Goal: Task Accomplishment & Management: Use online tool/utility

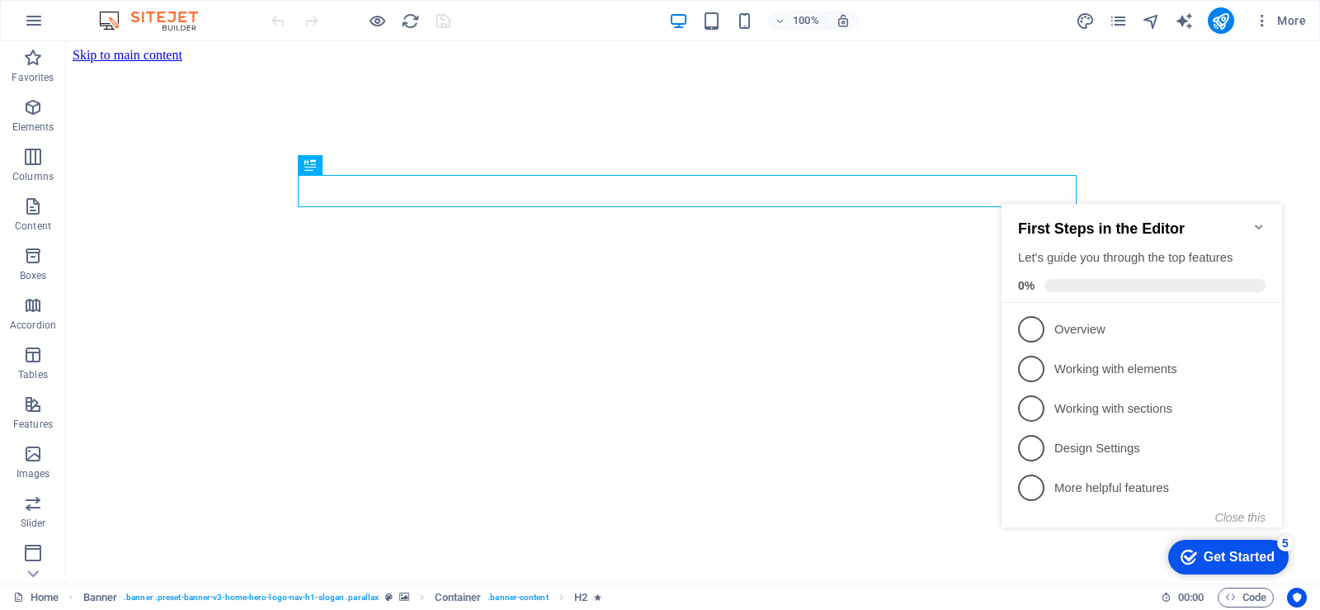
click at [1256, 220] on icon "Minimize checklist" at bounding box center [1258, 226] width 13 height 13
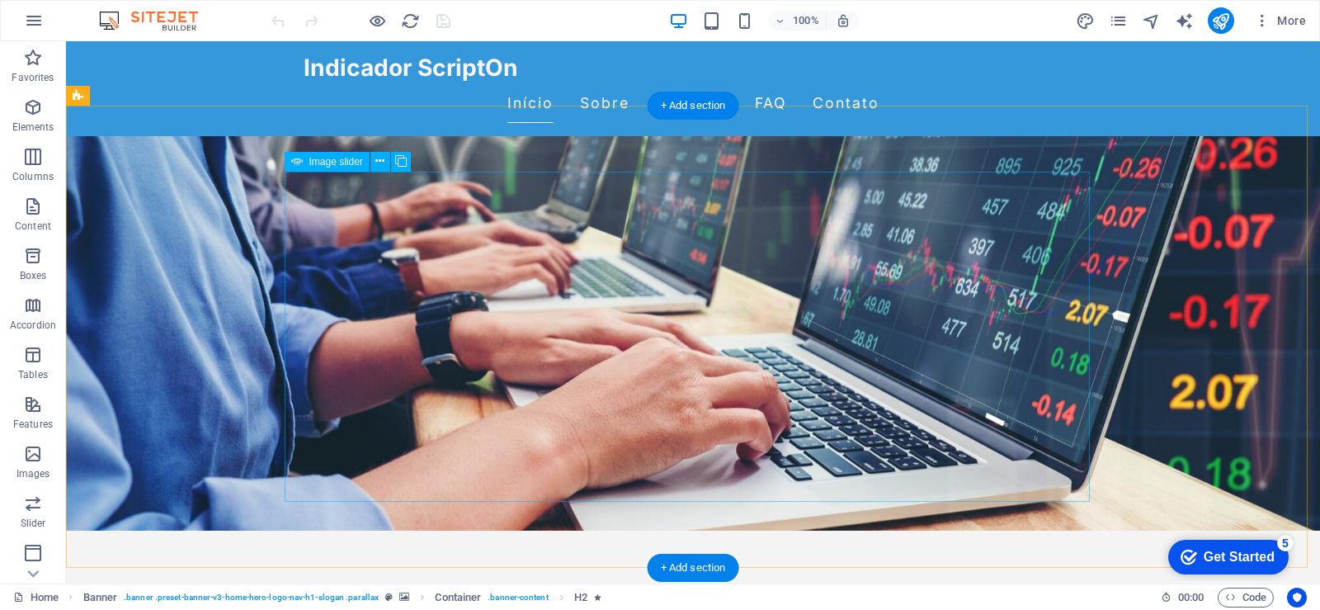
scroll to position [330, 0]
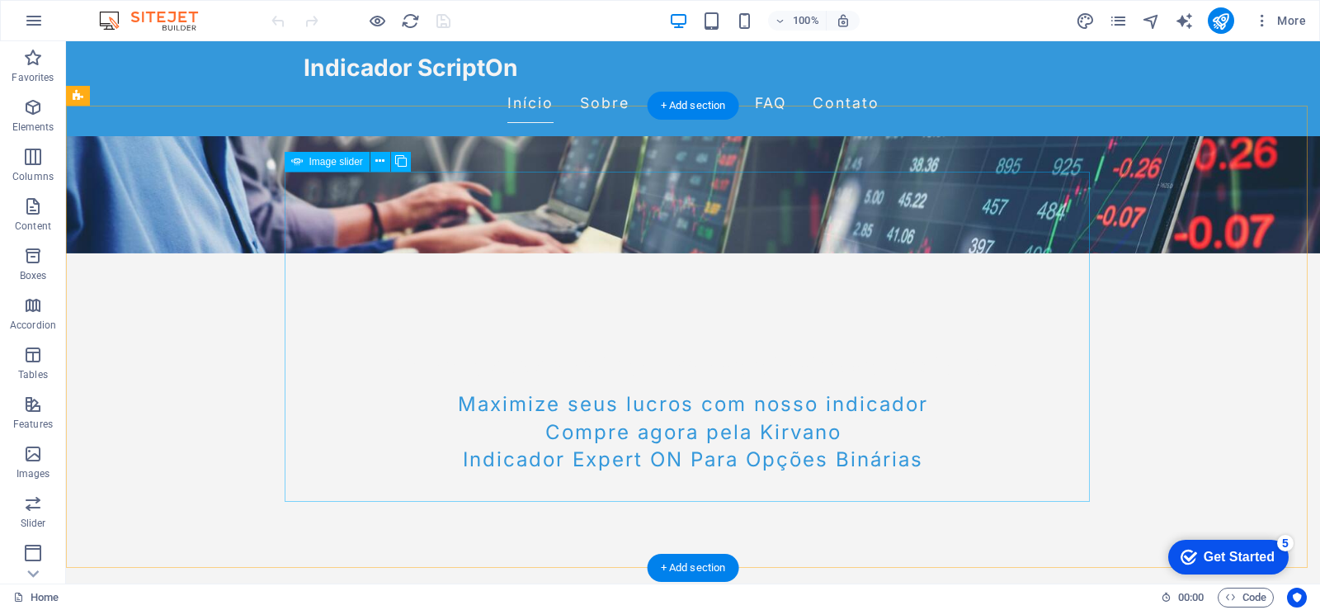
select select "px"
select select "fade"
select select "ms"
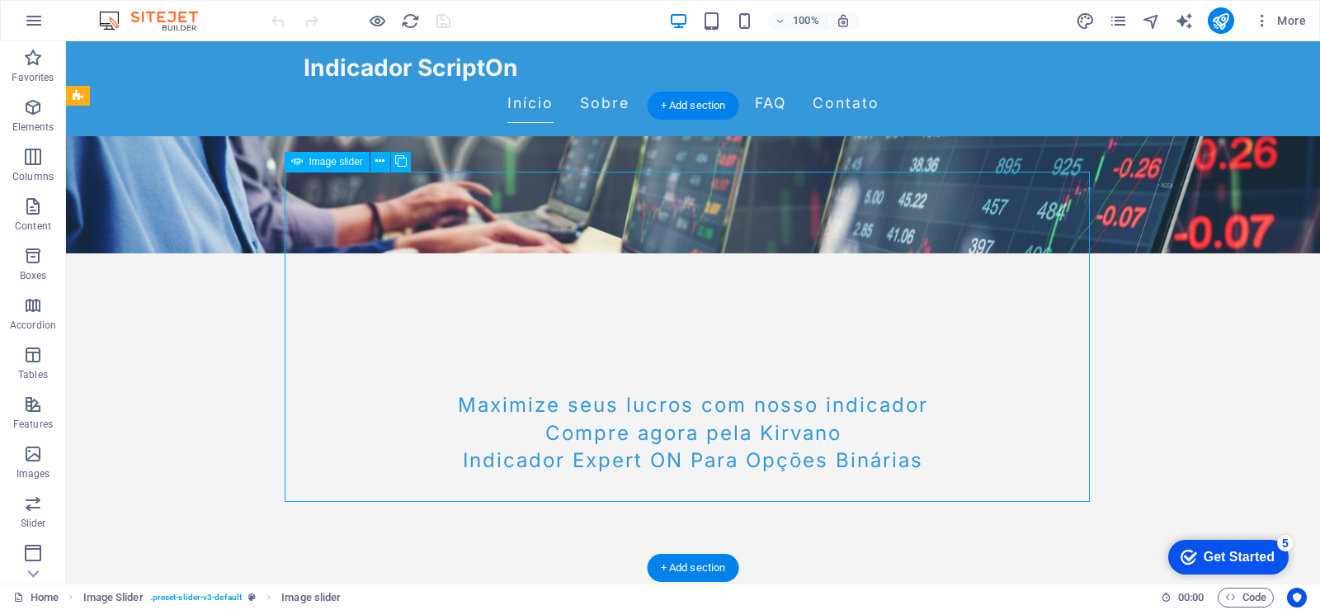
select select "s"
select select "progressive"
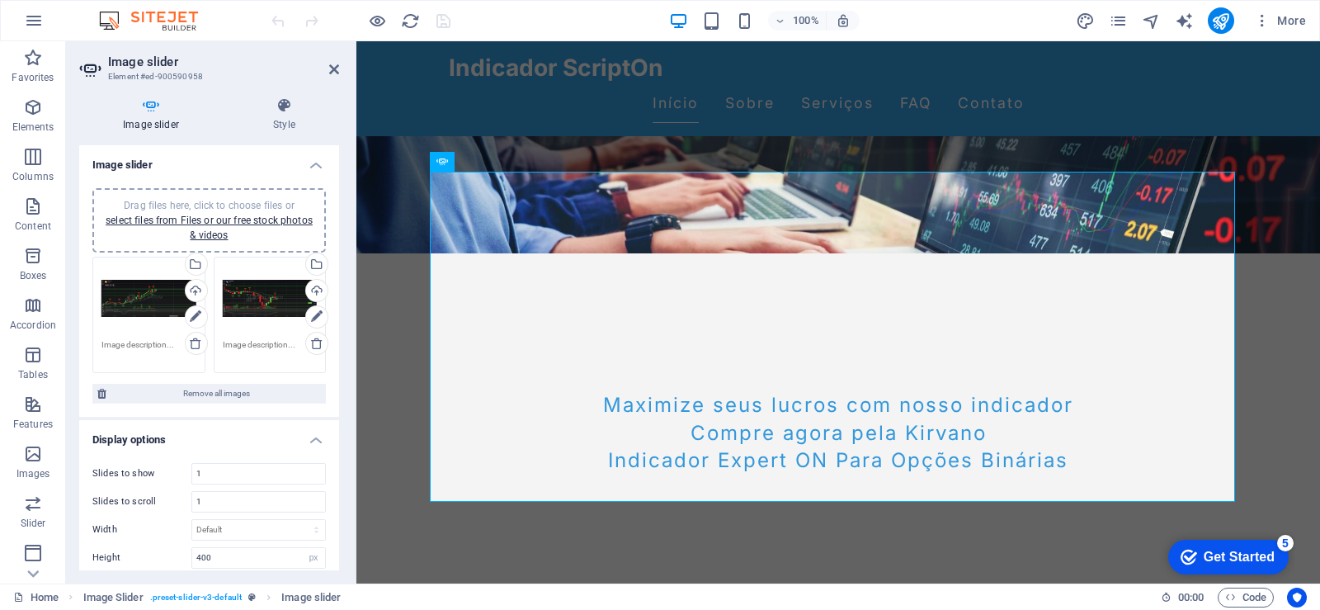
click at [133, 286] on div "Drag files here, click to choose files or select files from Files or our free s…" at bounding box center [148, 299] width 95 height 66
click at [133, 286] on body "scripton.com.br Home Favorites Elements Columns Content Boxes Accordion Tables …" at bounding box center [660, 305] width 1320 height 610
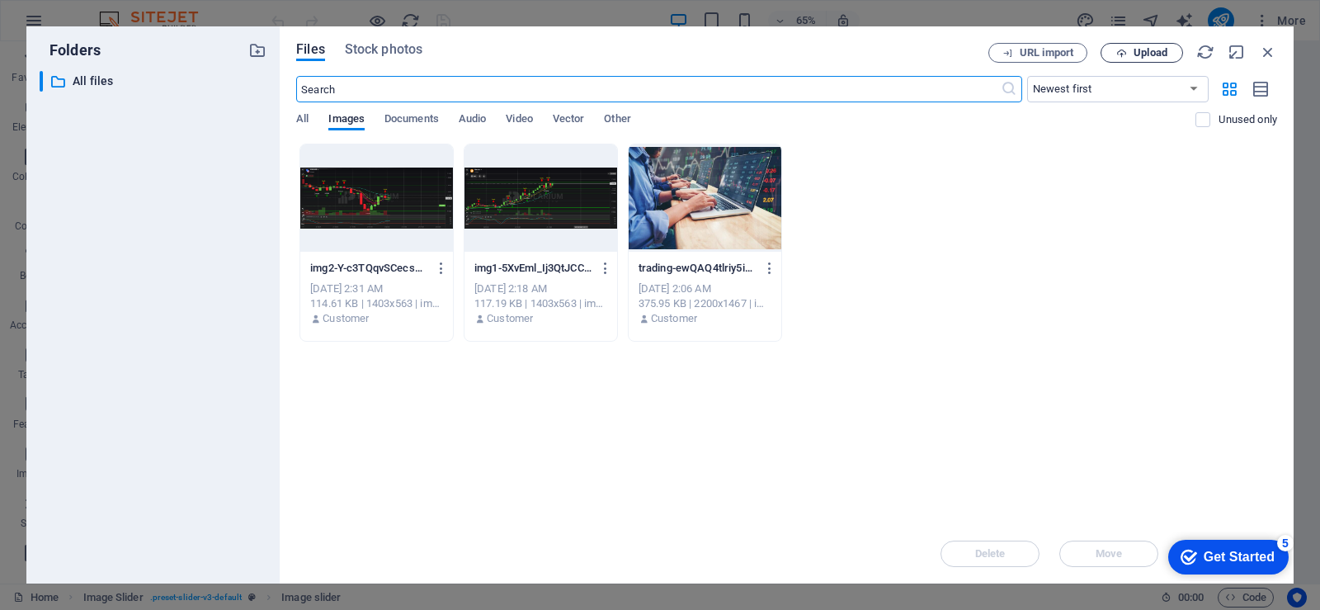
click at [1143, 56] on span "Upload" at bounding box center [1150, 53] width 34 height 10
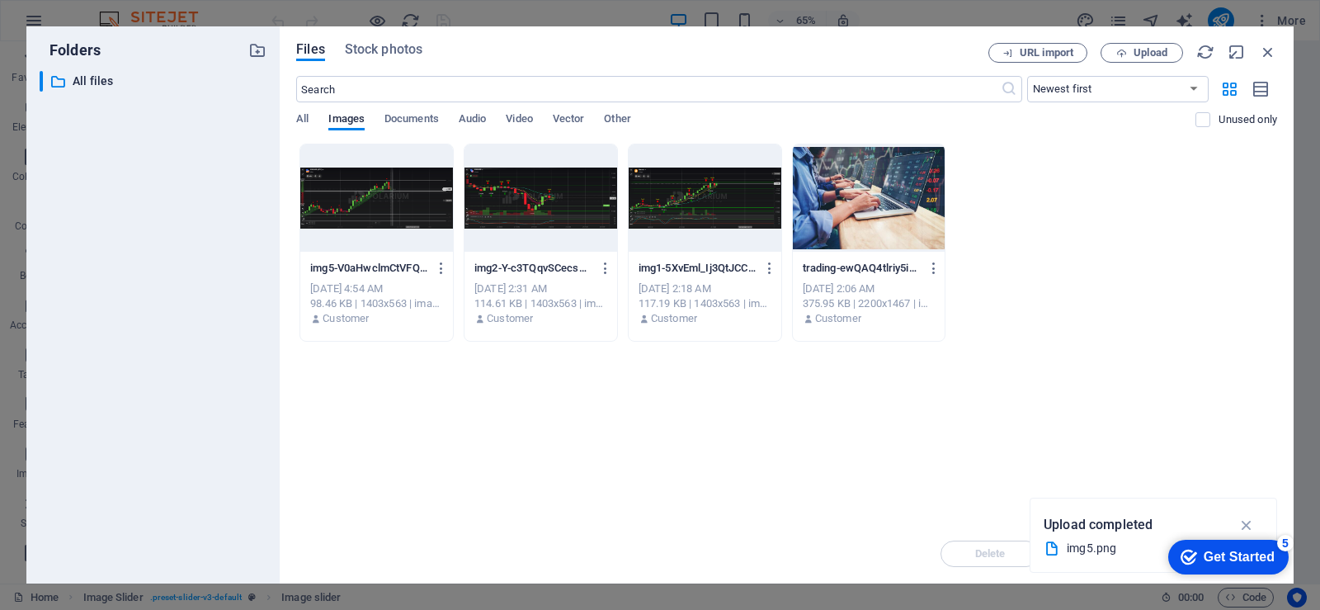
click at [382, 203] on div at bounding box center [376, 197] width 153 height 107
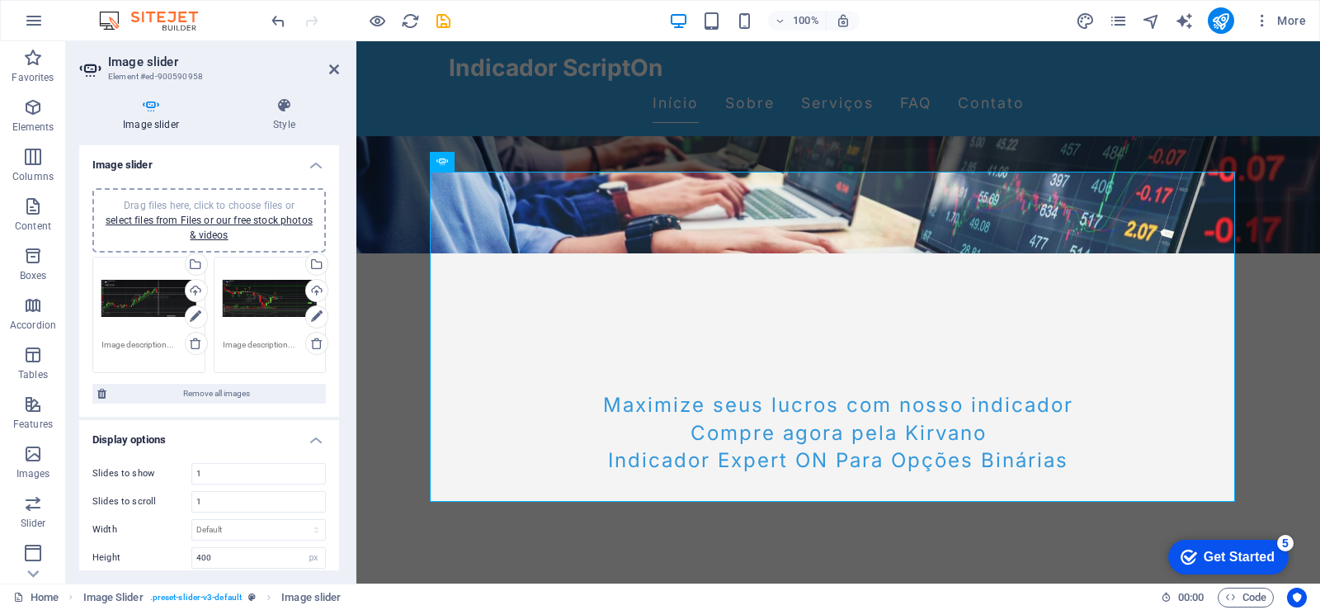
click at [262, 295] on div "Drag files here, click to choose files or select files from Files or our free s…" at bounding box center [270, 299] width 95 height 66
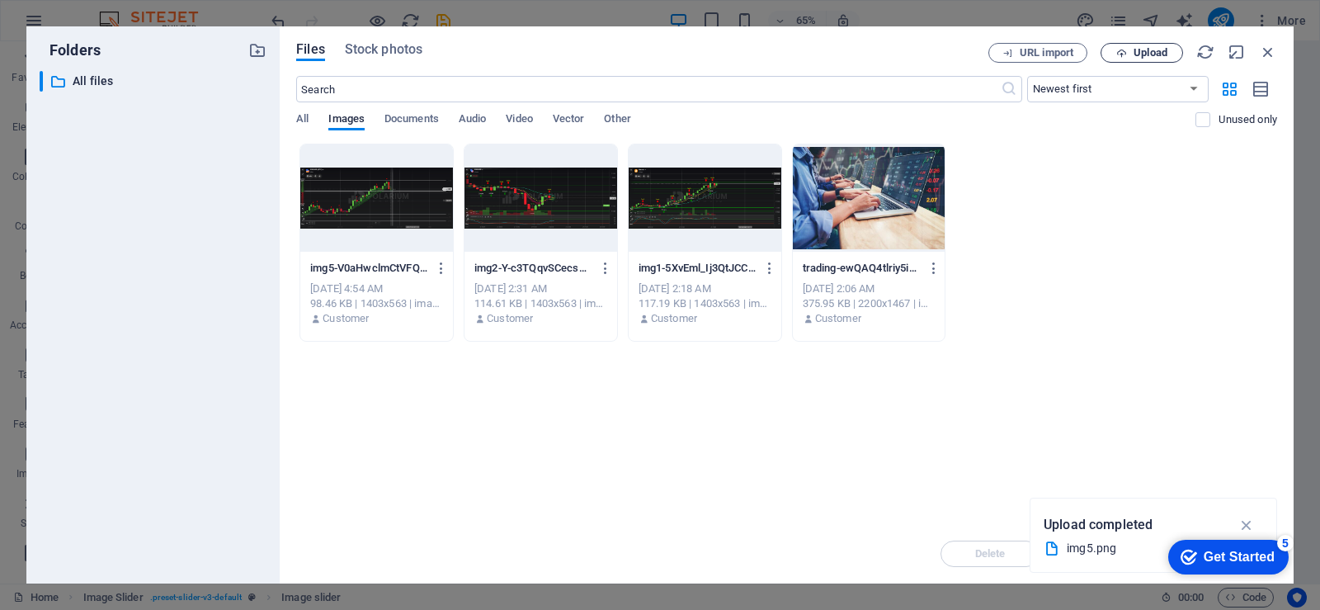
click at [1150, 54] on span "Upload" at bounding box center [1150, 53] width 34 height 10
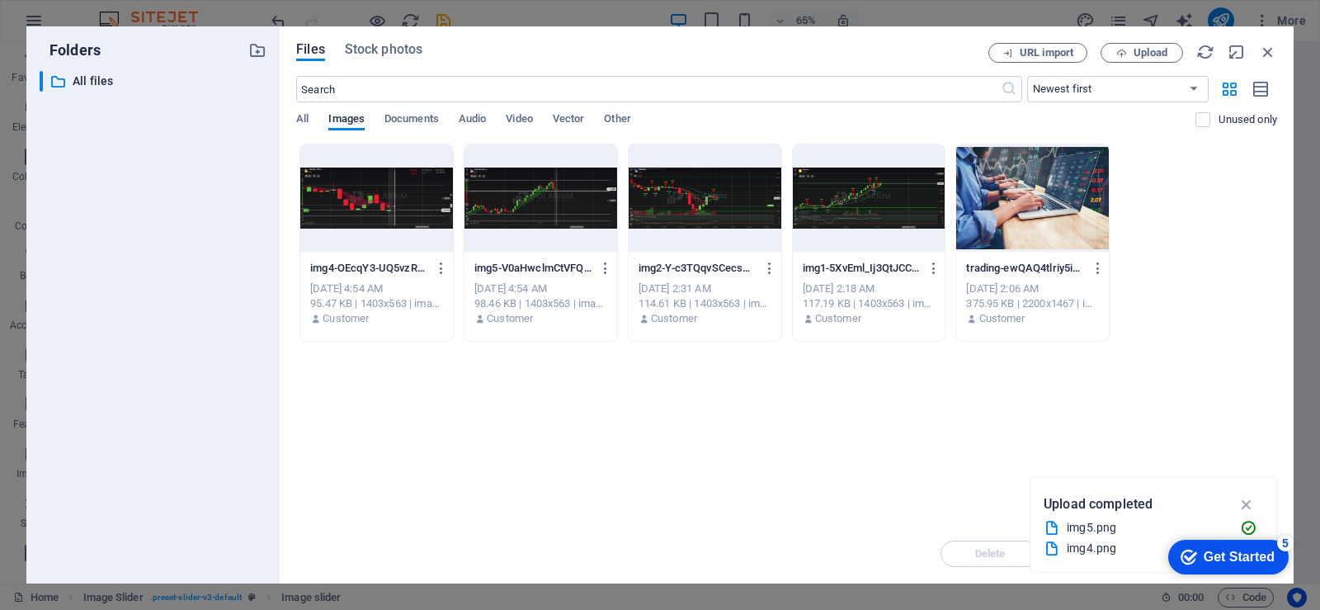
click at [365, 206] on div at bounding box center [376, 197] width 153 height 107
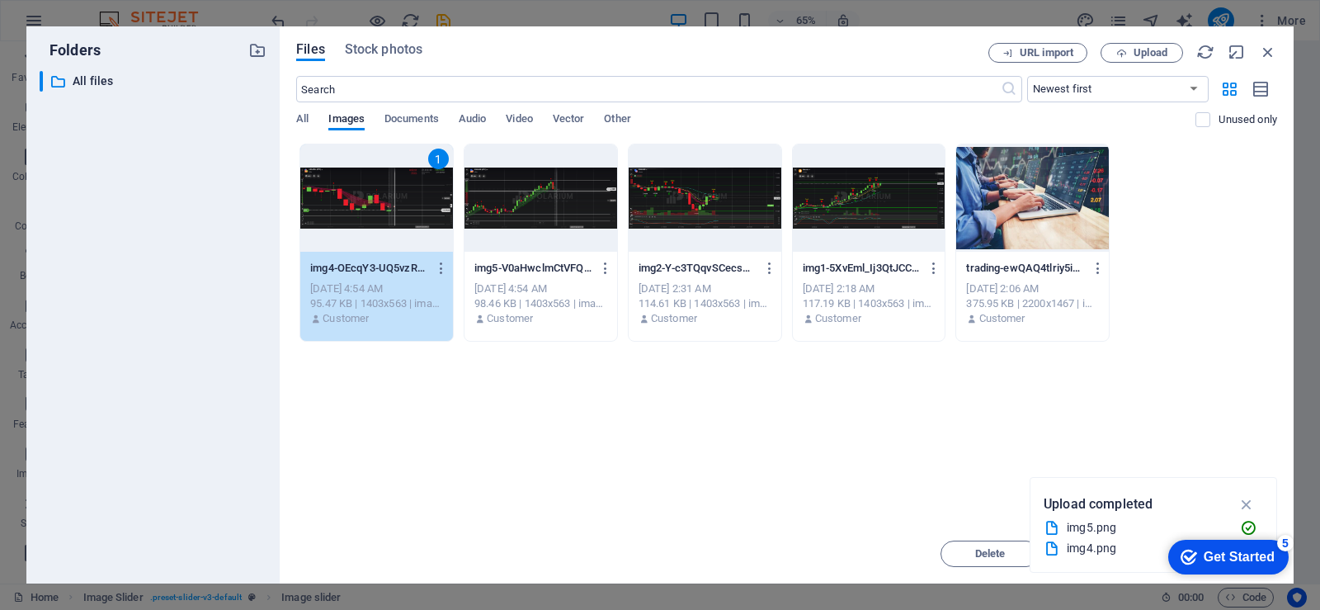
click at [365, 206] on div "1" at bounding box center [376, 197] width 153 height 107
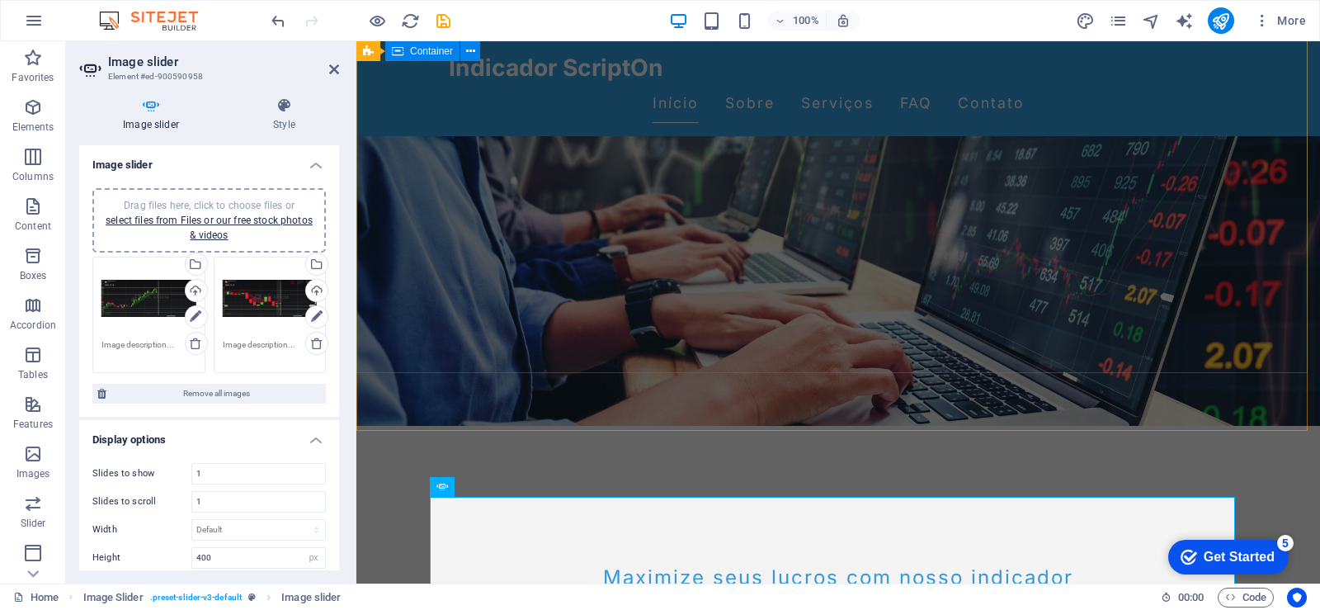
scroll to position [0, 0]
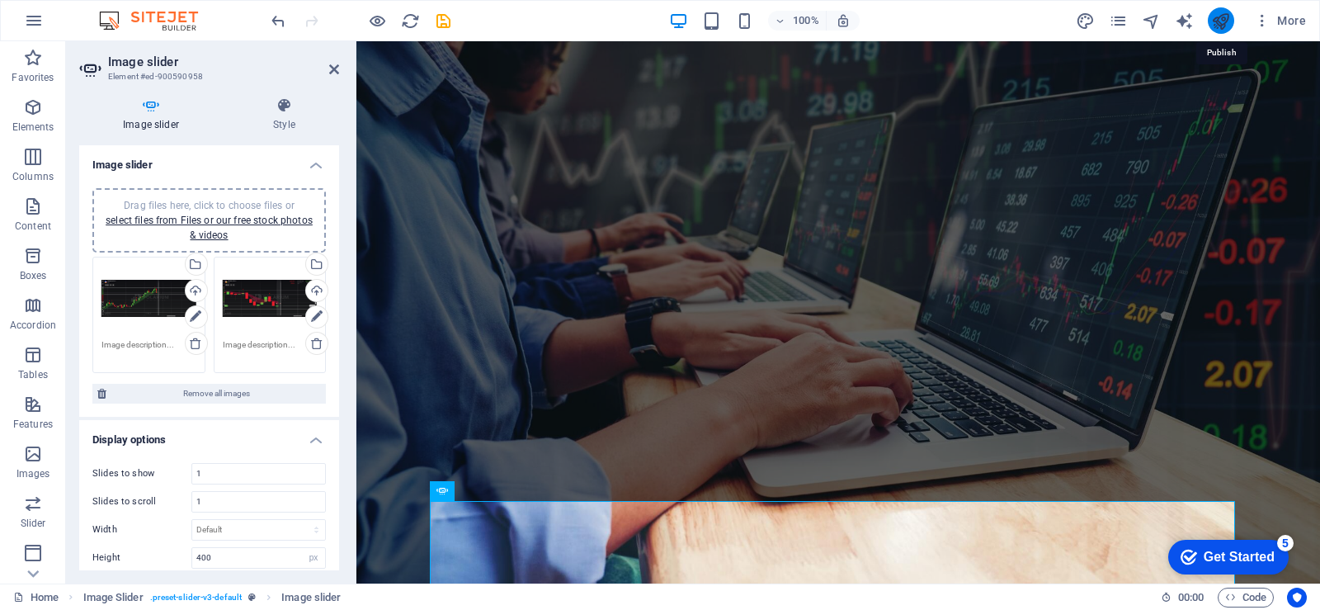
click at [1223, 21] on icon "publish" at bounding box center [1220, 21] width 19 height 19
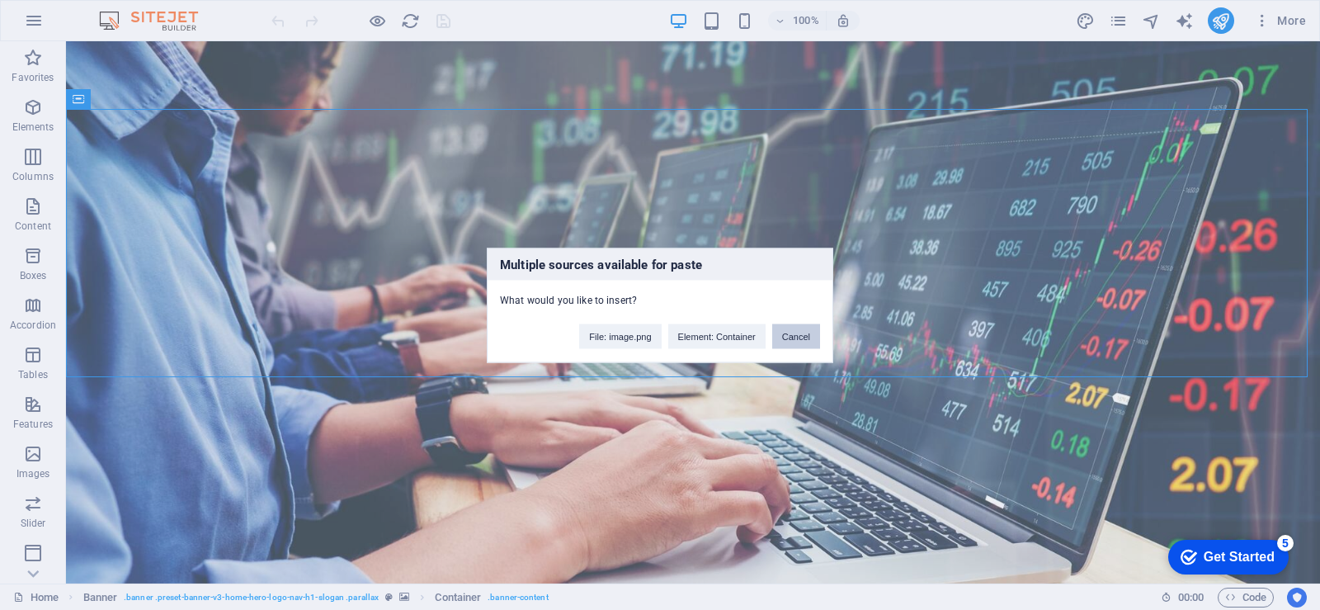
click at [799, 335] on button "Cancel" at bounding box center [796, 335] width 48 height 25
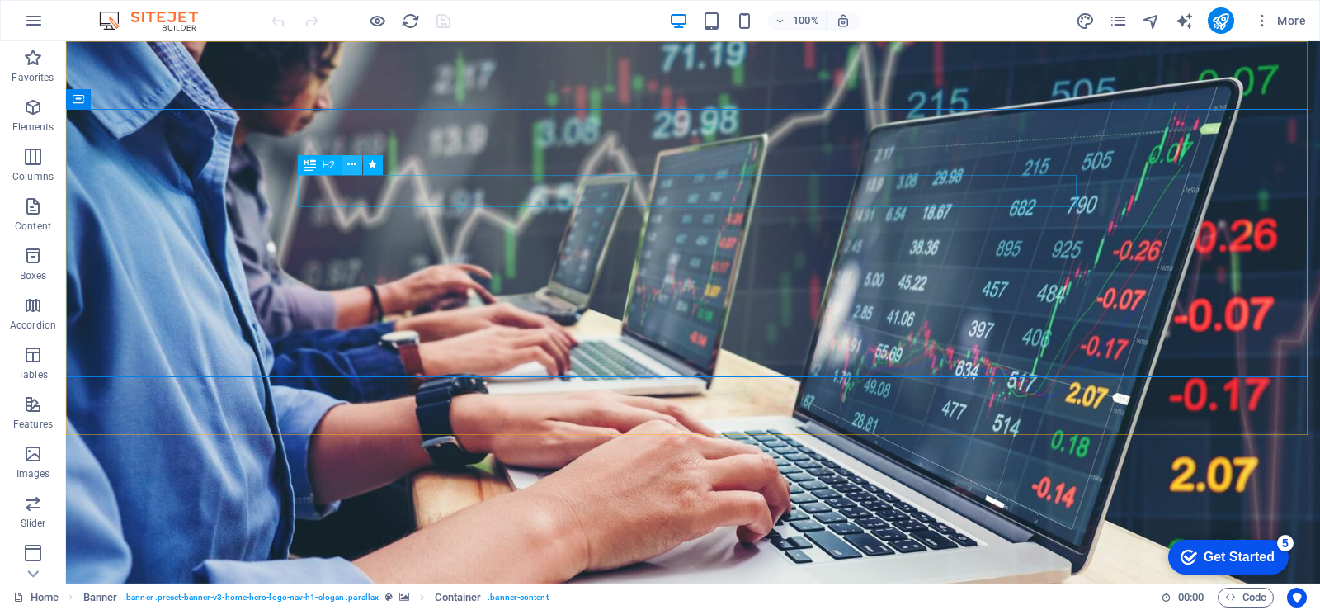
click at [357, 162] on button at bounding box center [352, 165] width 20 height 20
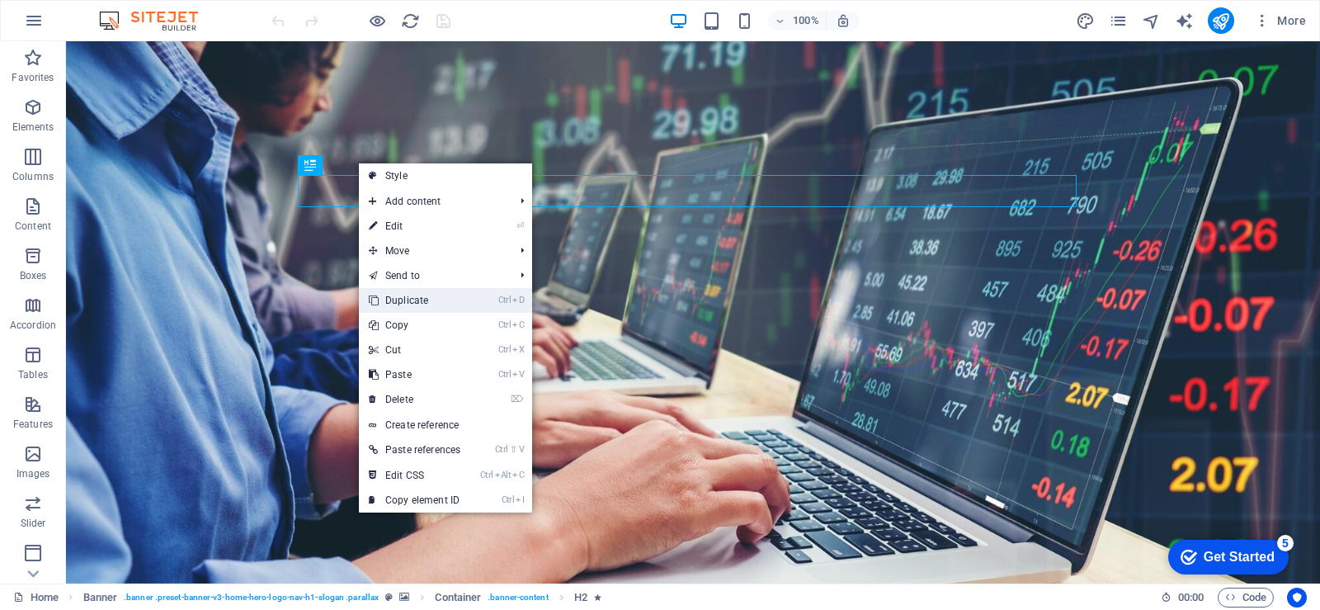
click at [444, 294] on link "Ctrl D Duplicate" at bounding box center [414, 300] width 111 height 25
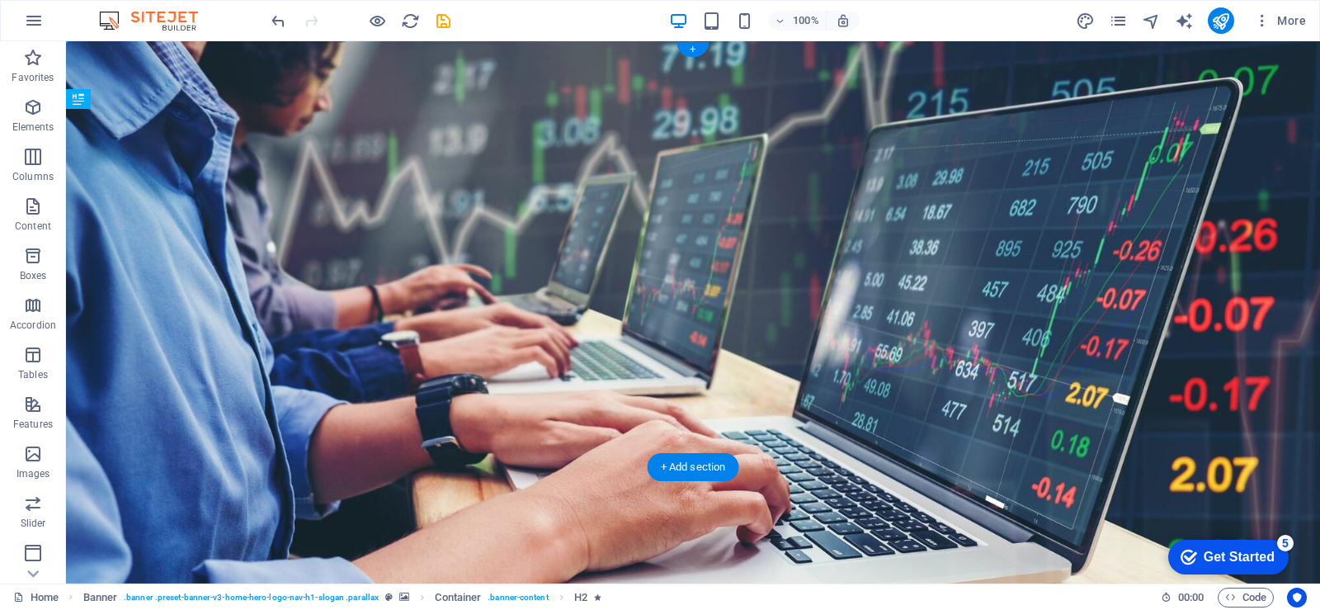
drag, startPoint x: 640, startPoint y: 224, endPoint x: 626, endPoint y: 342, distance: 119.6
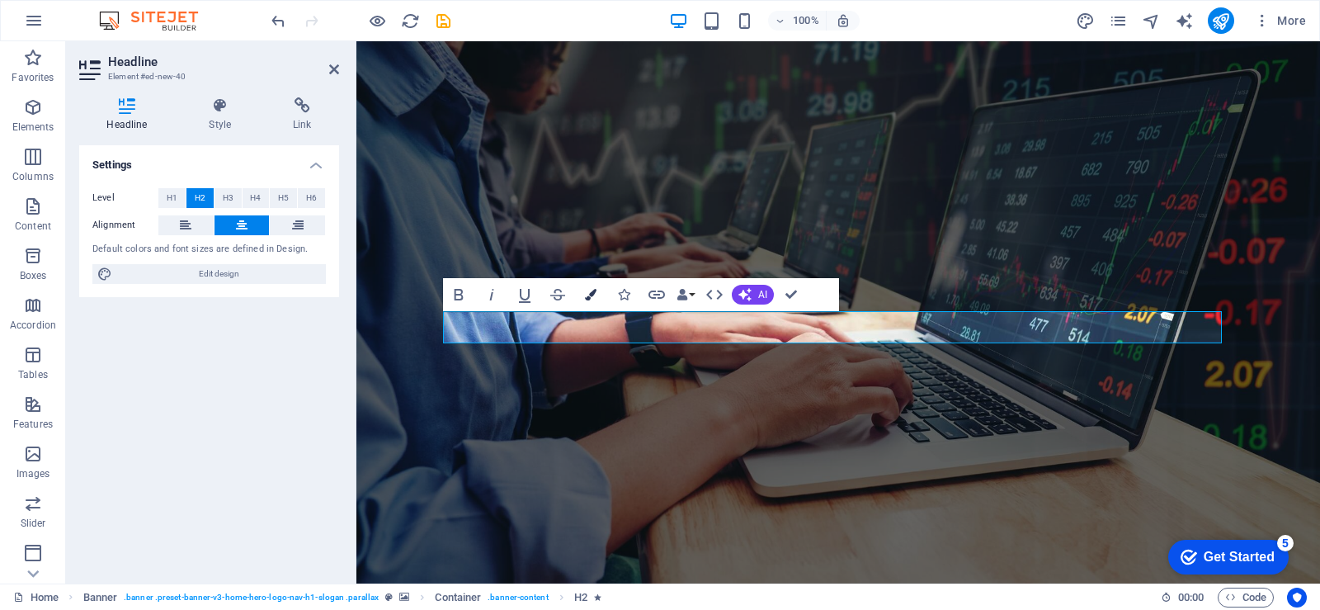
click at [591, 294] on icon "button" at bounding box center [591, 295] width 12 height 12
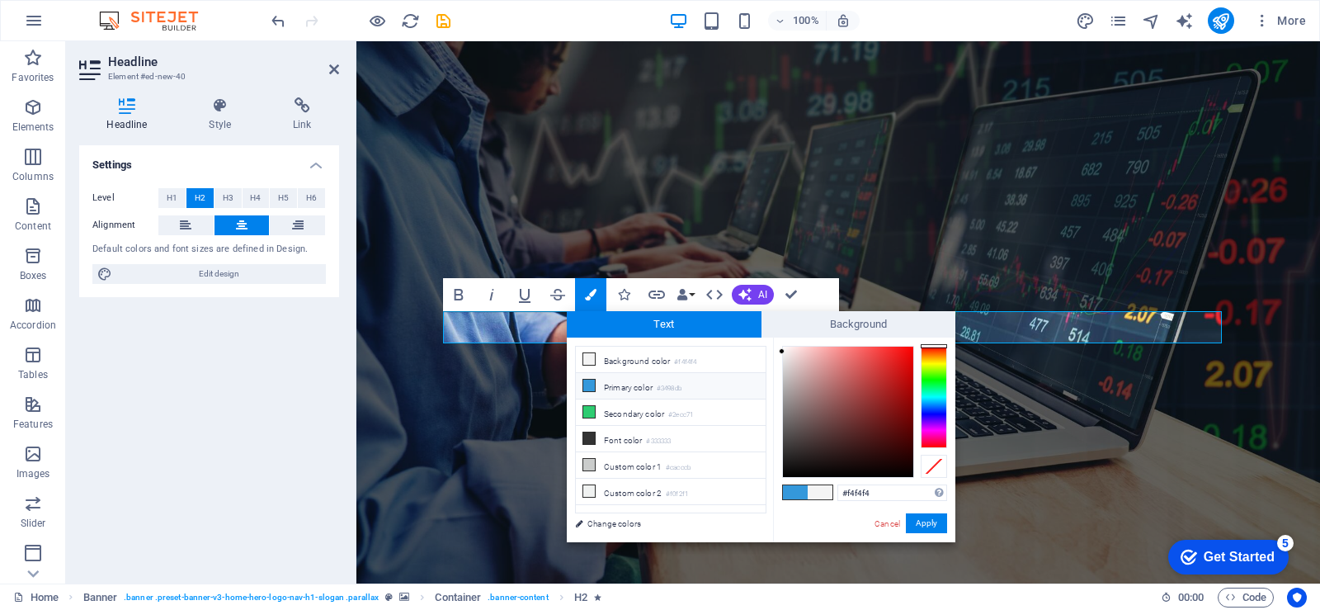
click at [794, 493] on span at bounding box center [795, 492] width 25 height 14
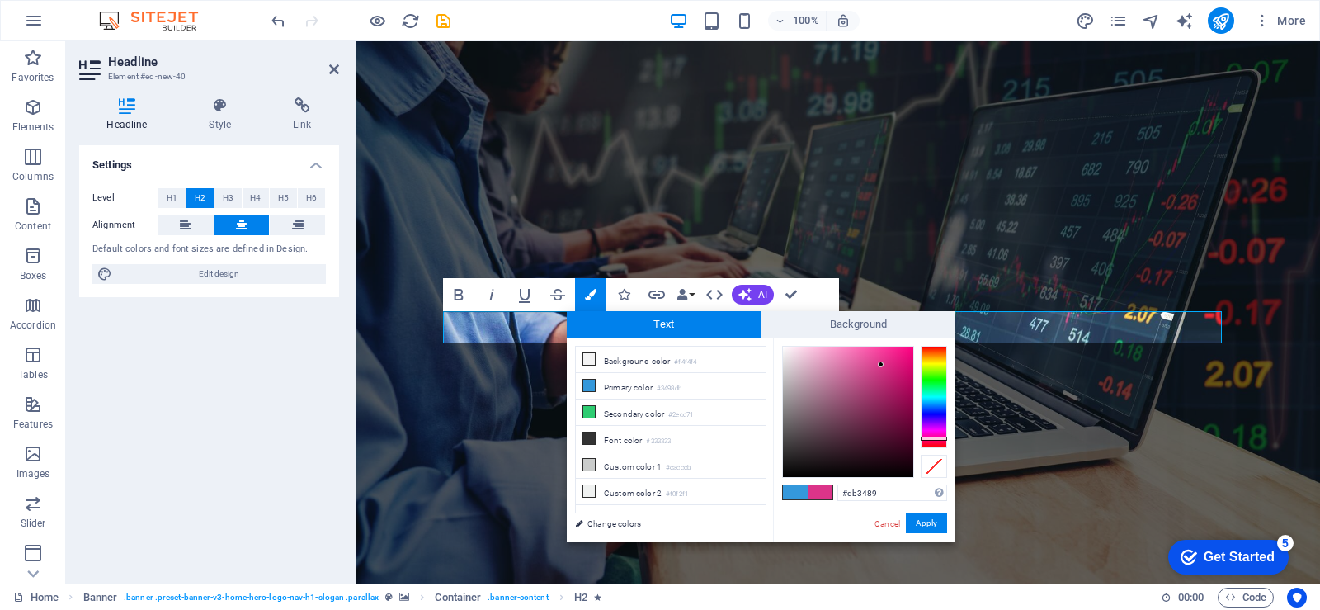
click at [931, 438] on div at bounding box center [934, 397] width 26 height 102
type input "#8b0449"
drag, startPoint x: 897, startPoint y: 373, endPoint x: 908, endPoint y: 405, distance: 33.9
click at [908, 405] on div at bounding box center [848, 411] width 130 height 130
click at [921, 528] on button "Apply" at bounding box center [926, 523] width 41 height 20
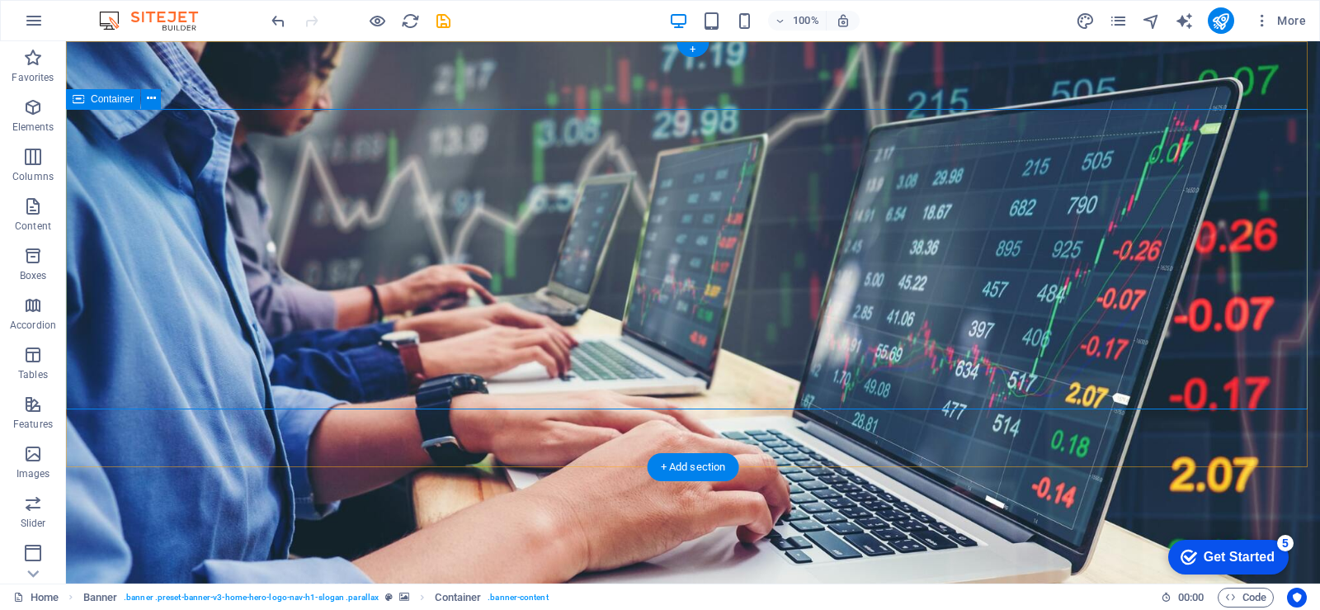
click at [1217, 21] on icon "publish" at bounding box center [1220, 21] width 19 height 19
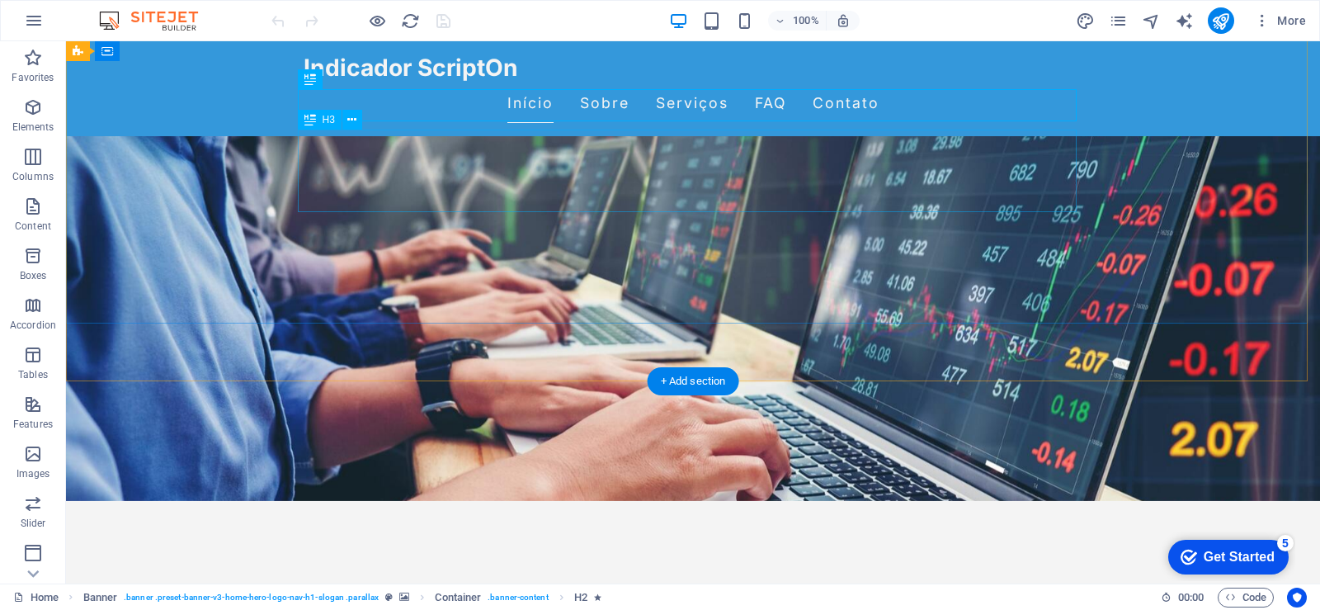
scroll to position [412, 0]
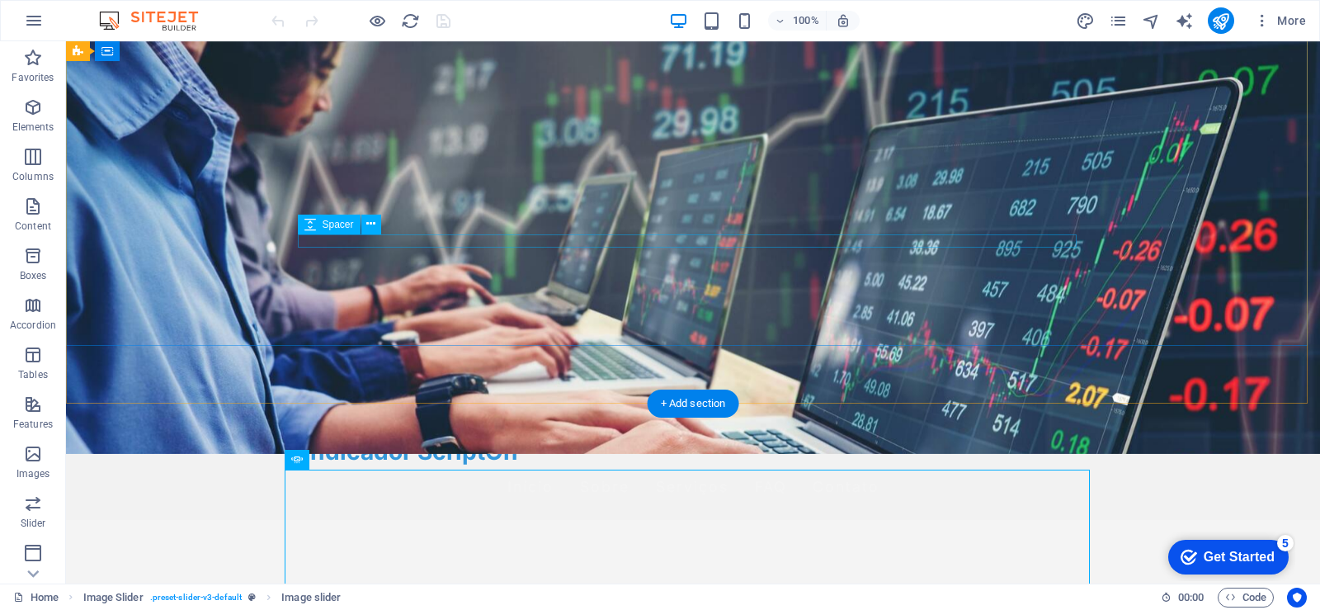
scroll to position [0, 0]
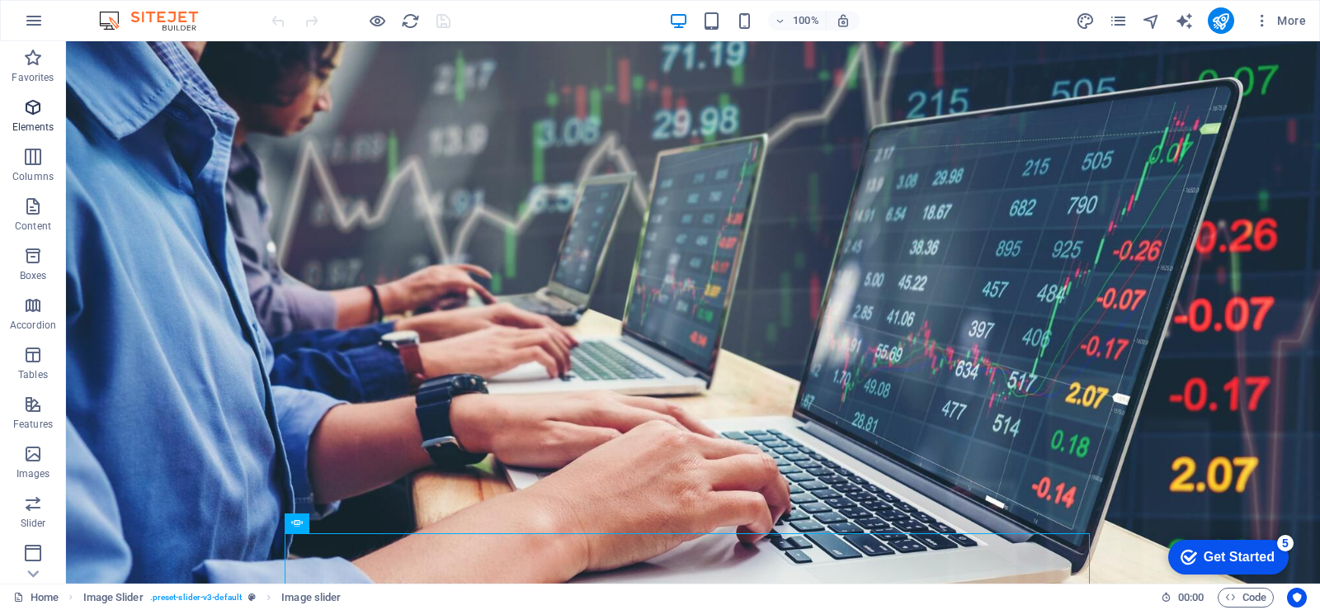
click at [28, 116] on icon "button" at bounding box center [33, 107] width 20 height 20
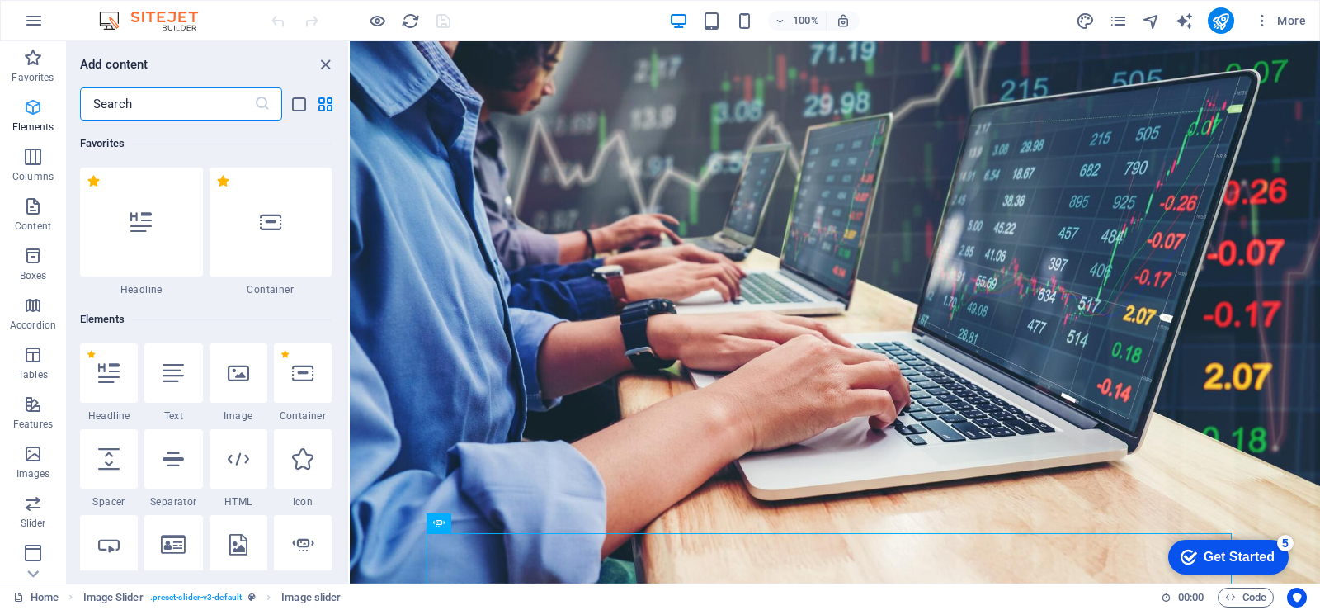
scroll to position [176, 0]
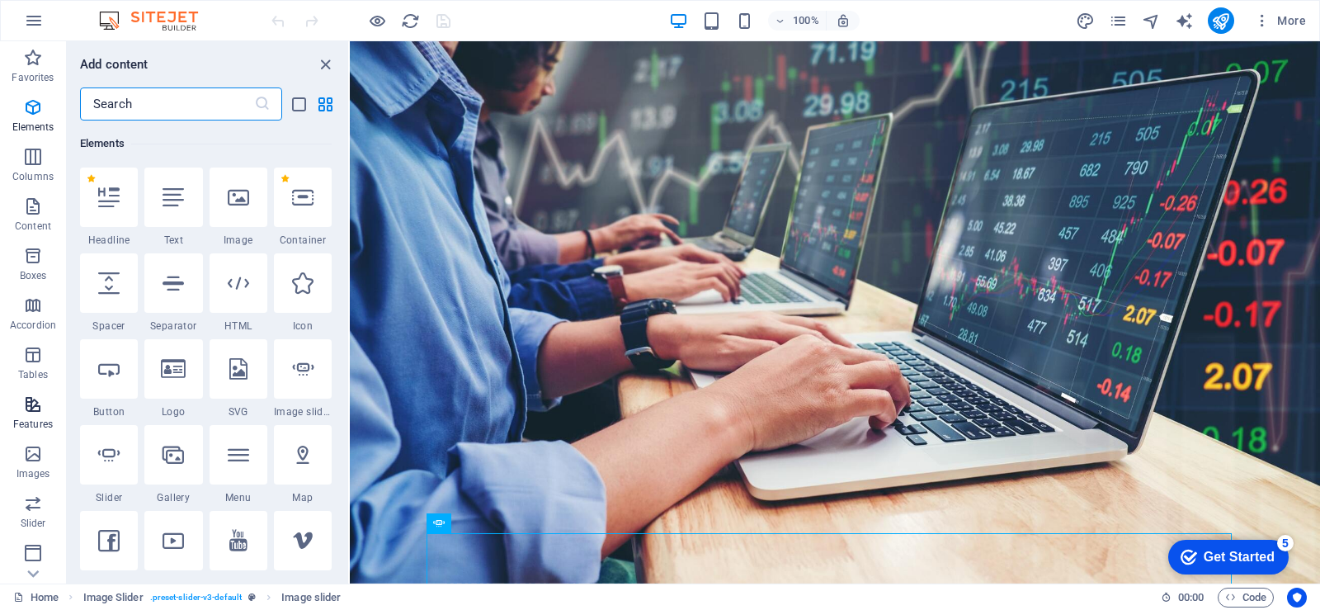
click at [26, 405] on icon "button" at bounding box center [33, 404] width 20 height 20
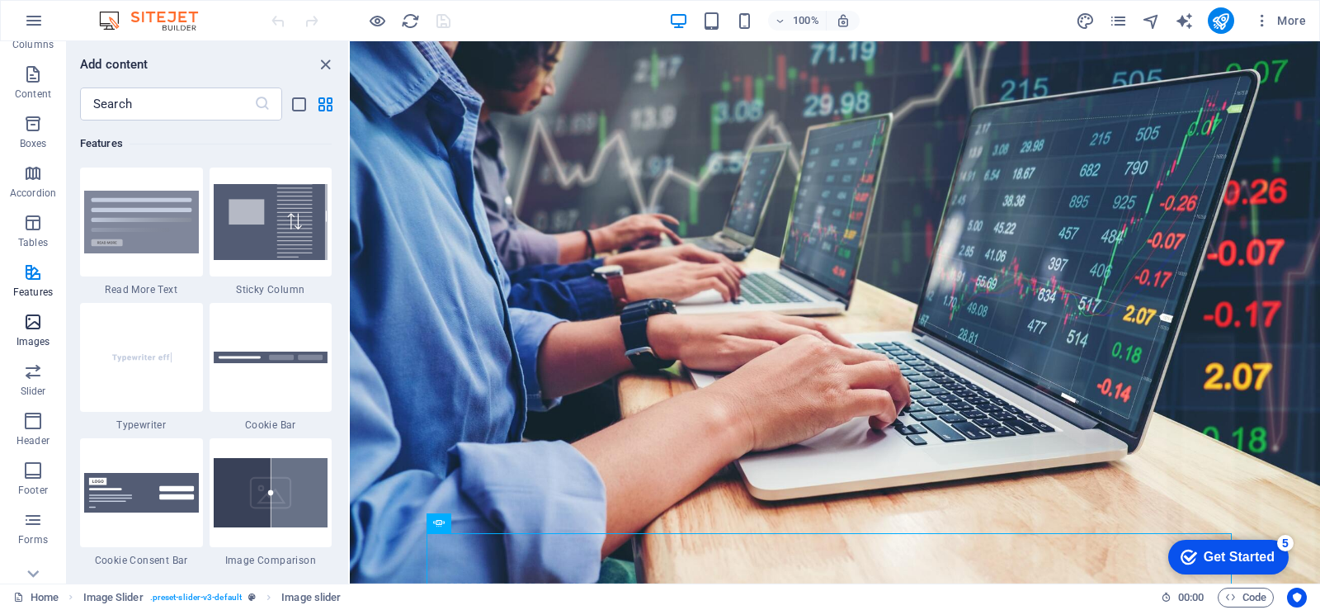
scroll to position [165, 0]
click at [39, 297] on icon "button" at bounding box center [33, 289] width 20 height 20
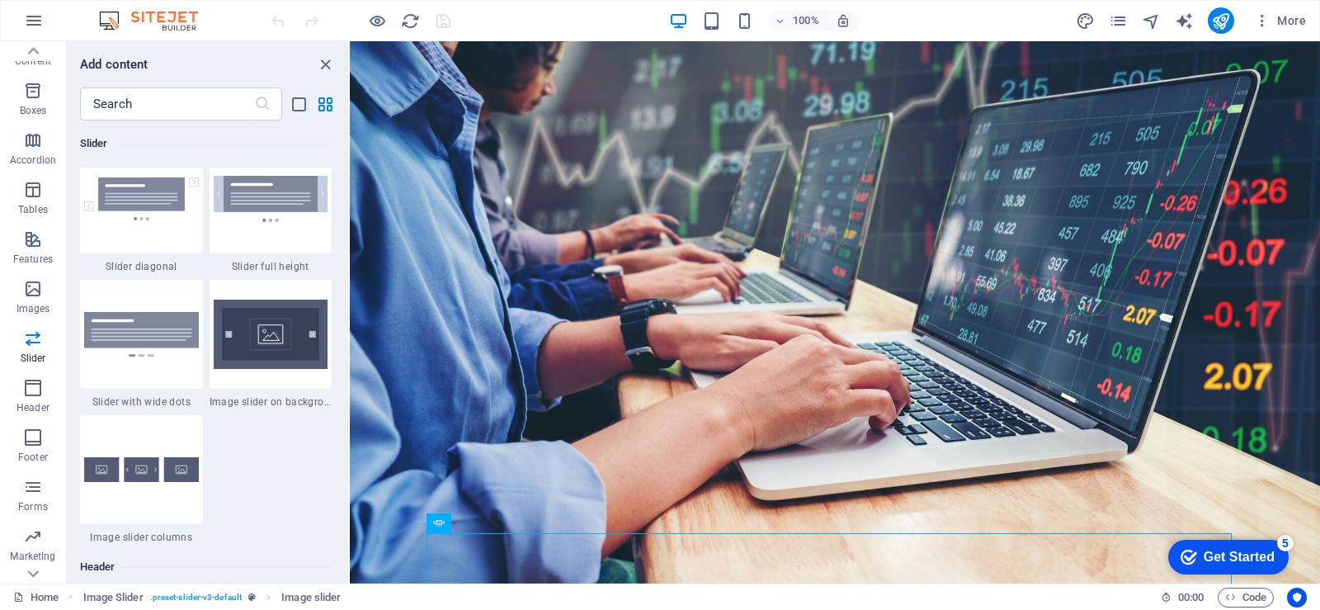
scroll to position [9519, 0]
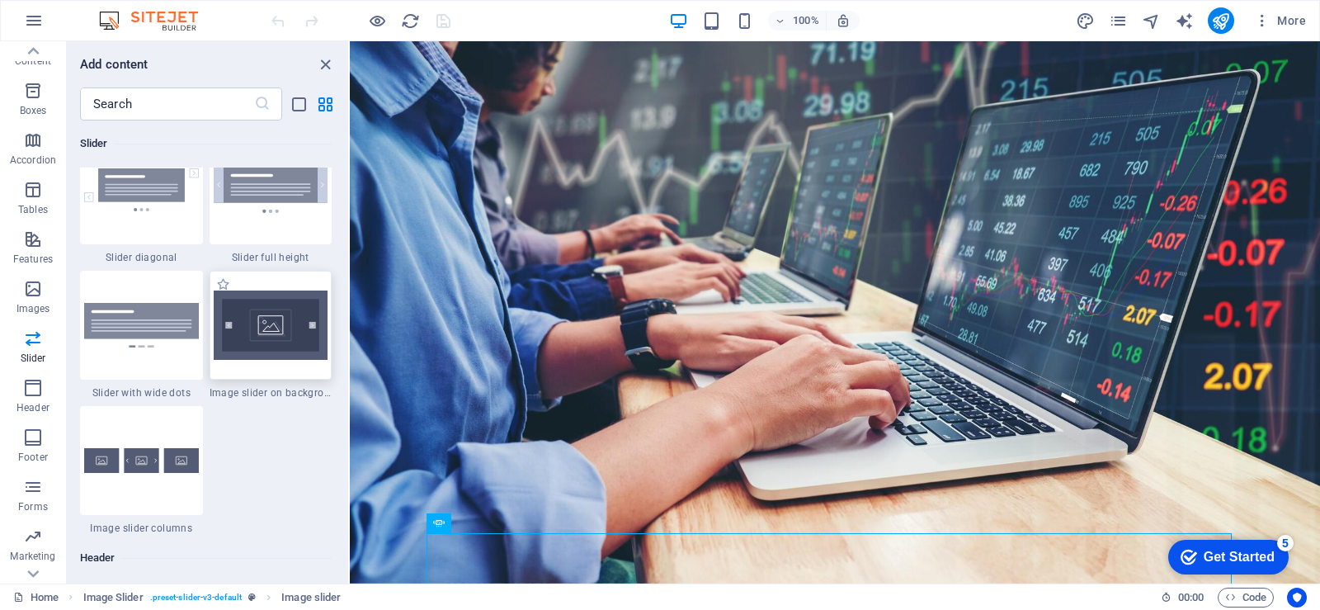
click at [275, 328] on img at bounding box center [271, 324] width 115 height 69
click at [350, 328] on div "Drag here to replace the existing content. Press “Ctrl” if you want to create a…" at bounding box center [835, 312] width 970 height 542
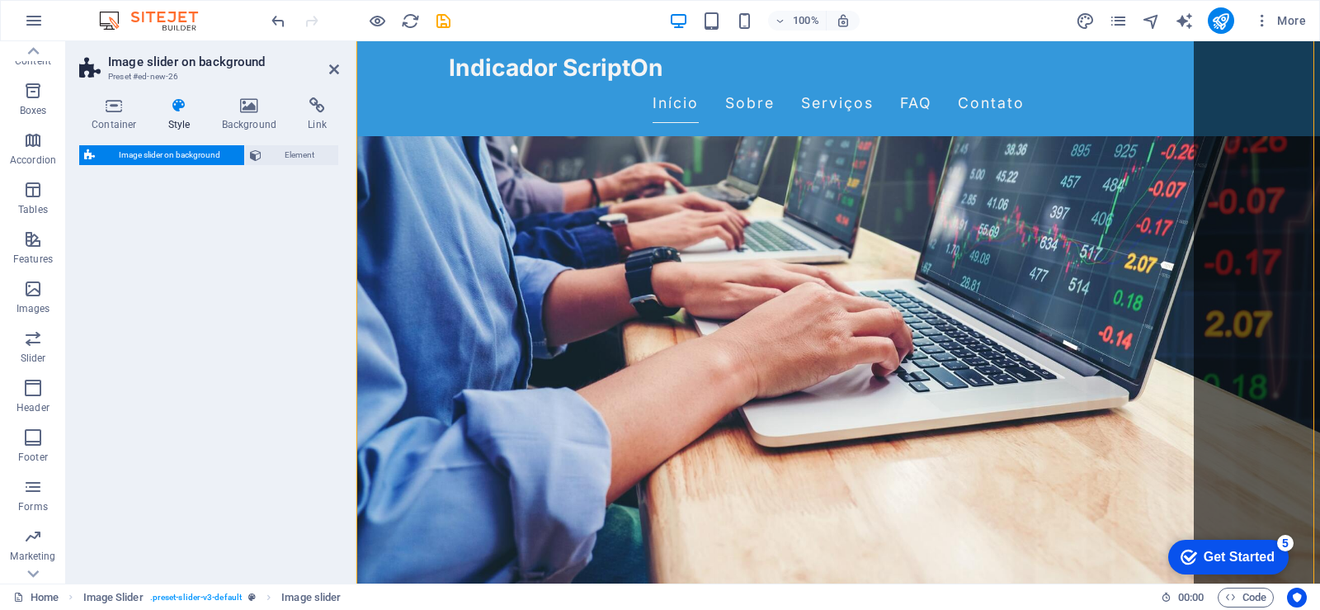
select select "rem"
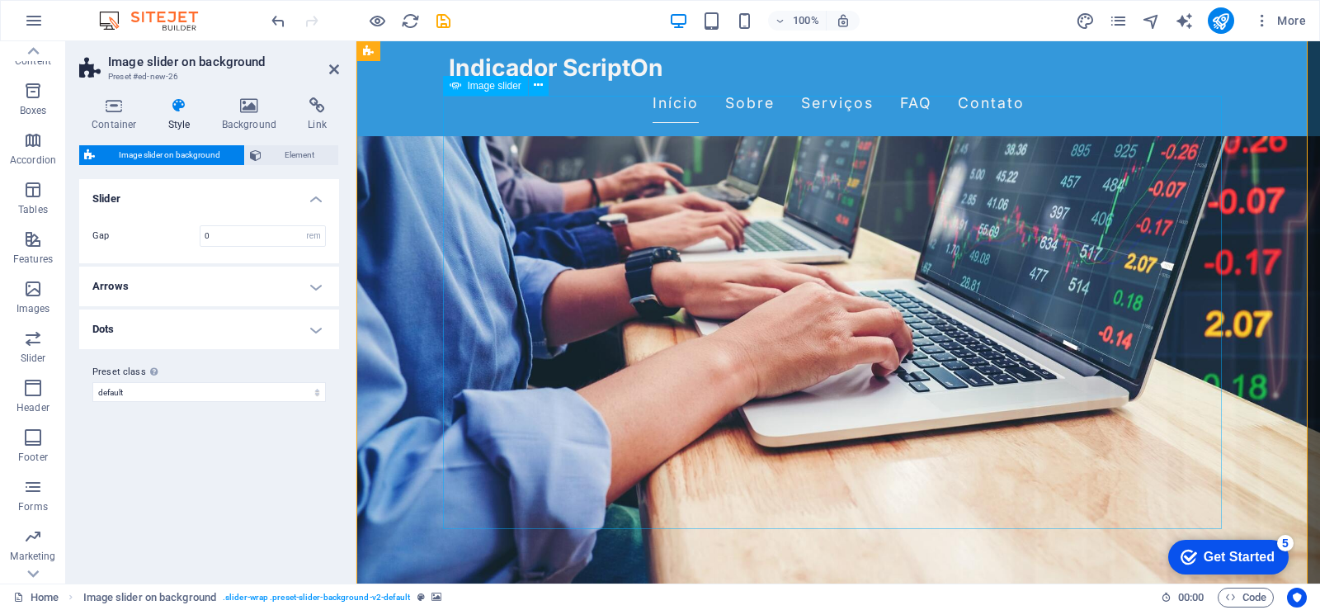
scroll to position [900, 0]
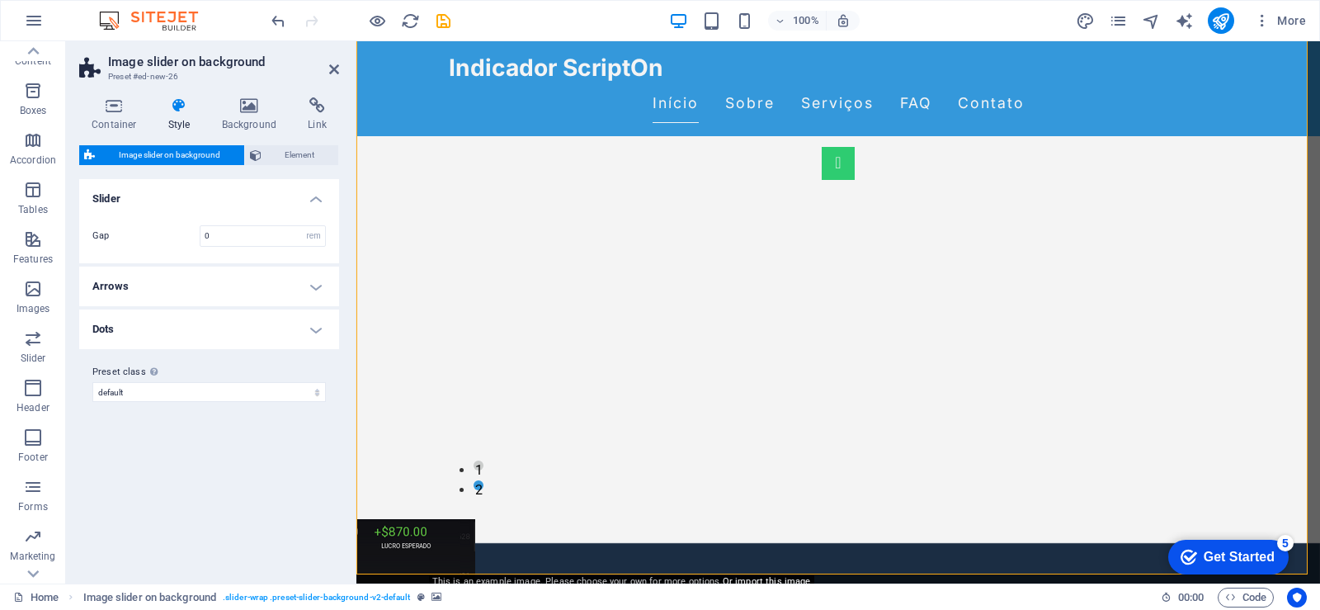
click at [208, 158] on span "Image slider on background" at bounding box center [169, 155] width 139 height 20
click at [262, 121] on h4 "Background" at bounding box center [253, 114] width 87 height 35
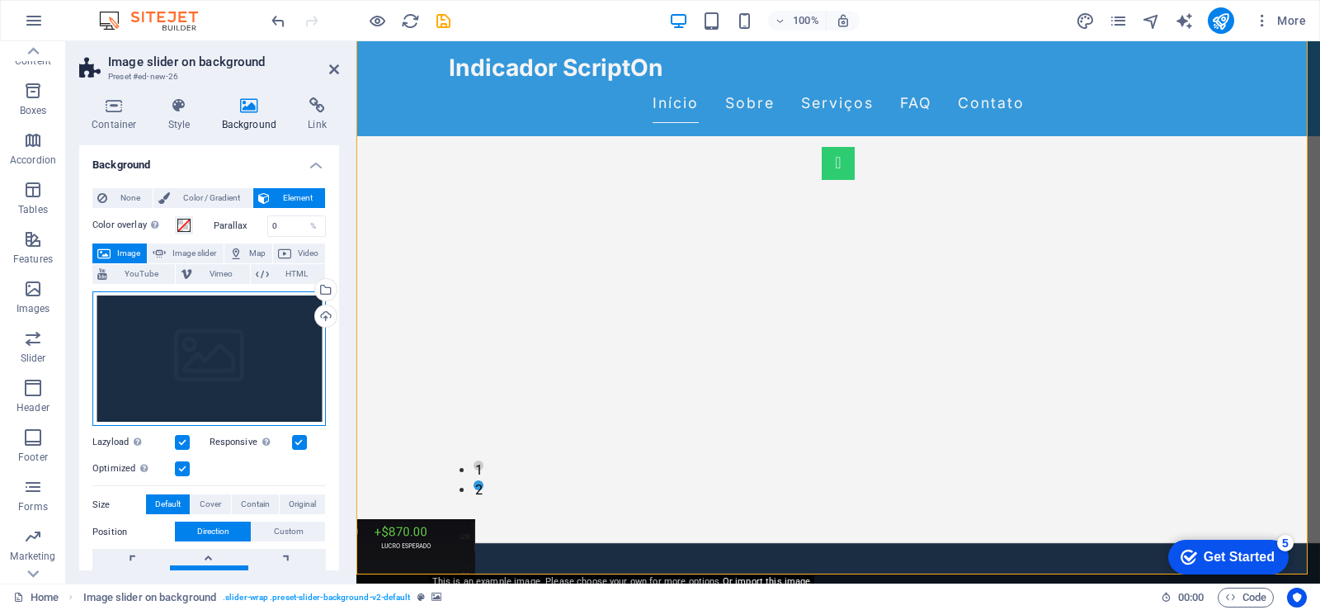
click at [210, 348] on div "Drag files here, click to choose files or select files from Files or our free s…" at bounding box center [208, 358] width 233 height 135
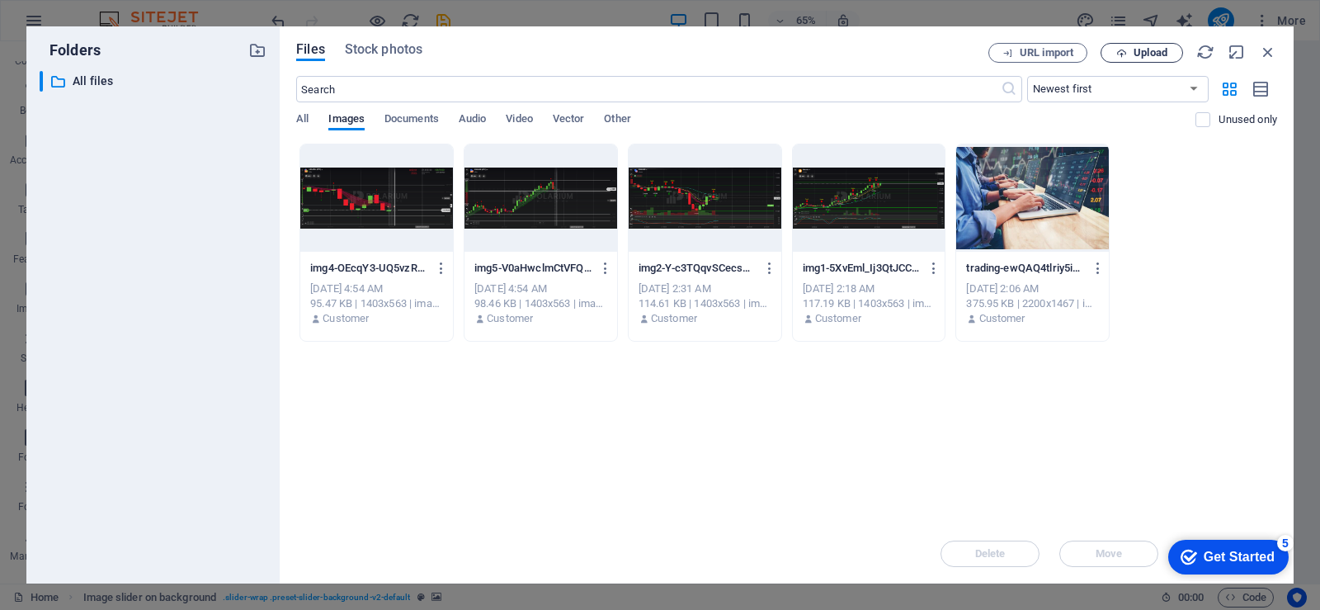
click at [1144, 56] on span "Upload" at bounding box center [1150, 53] width 34 height 10
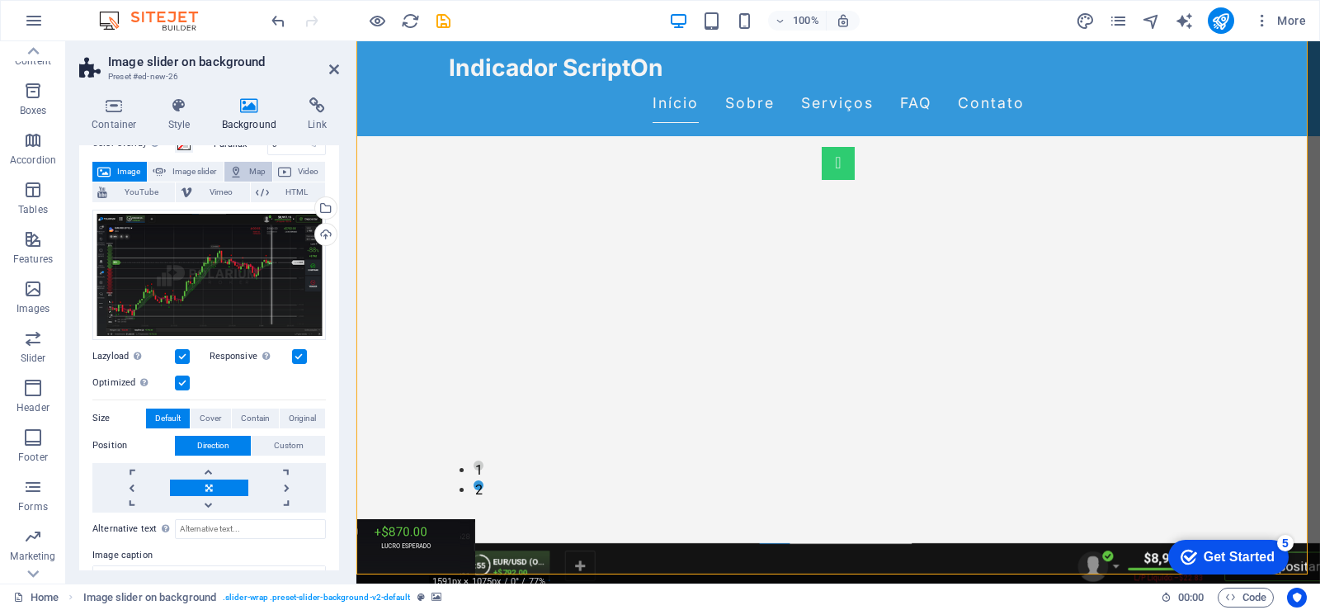
scroll to position [181, 0]
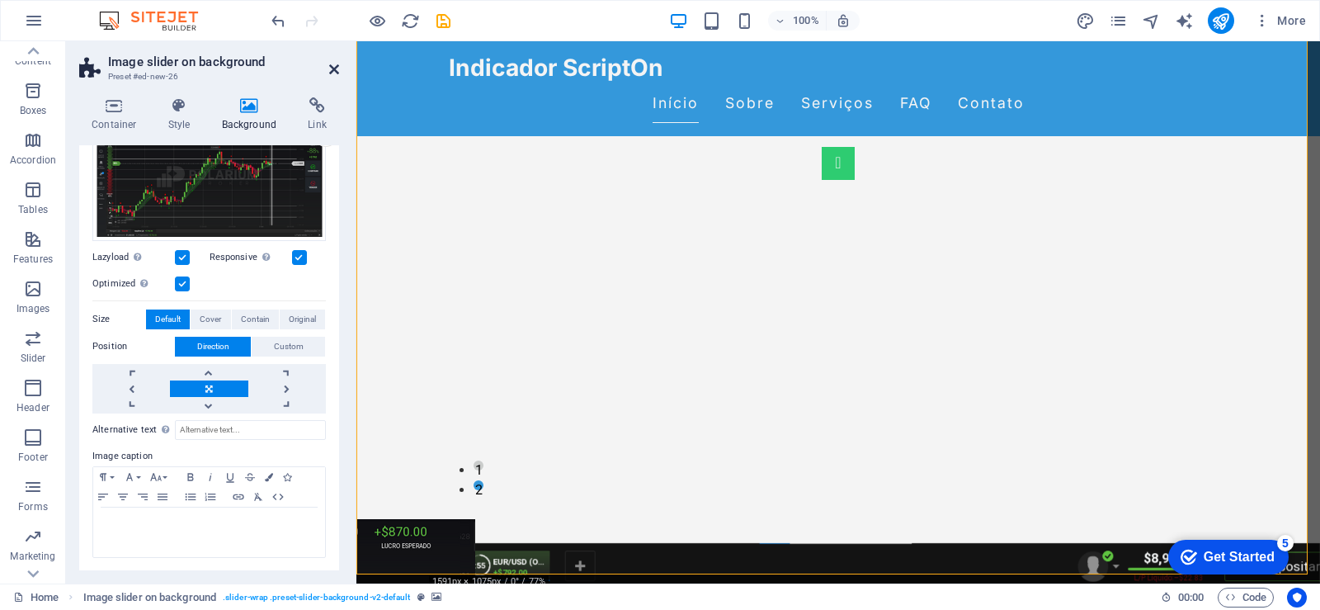
click at [332, 67] on icon at bounding box center [334, 69] width 10 height 13
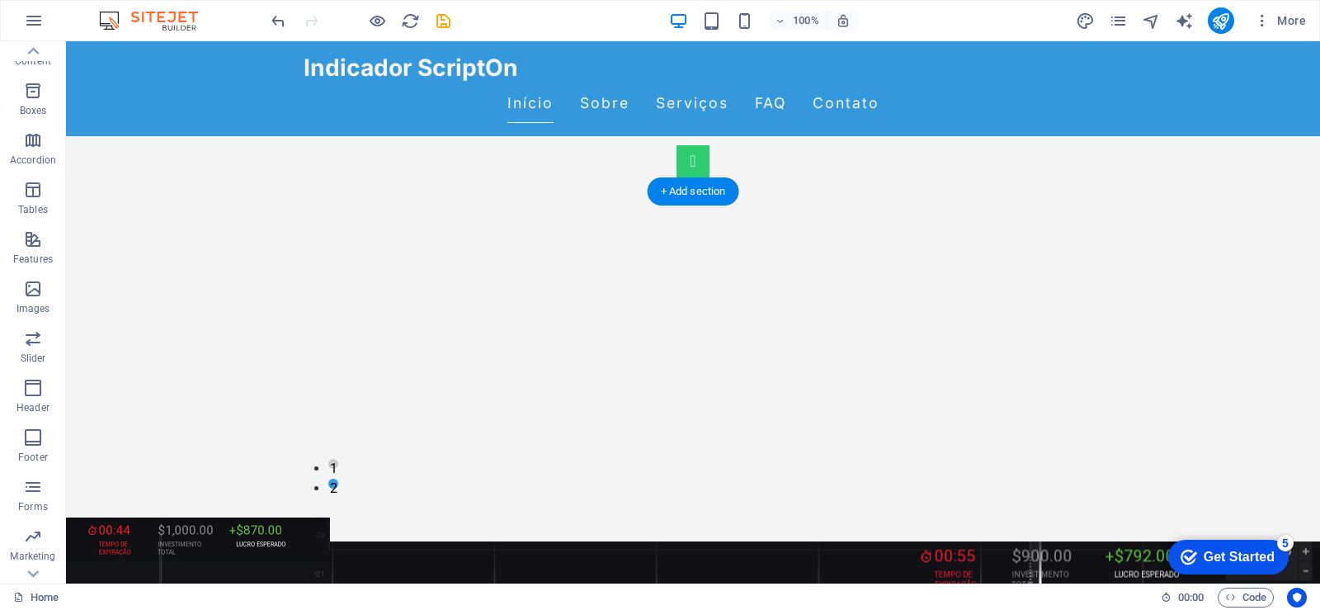
scroll to position [907, 0]
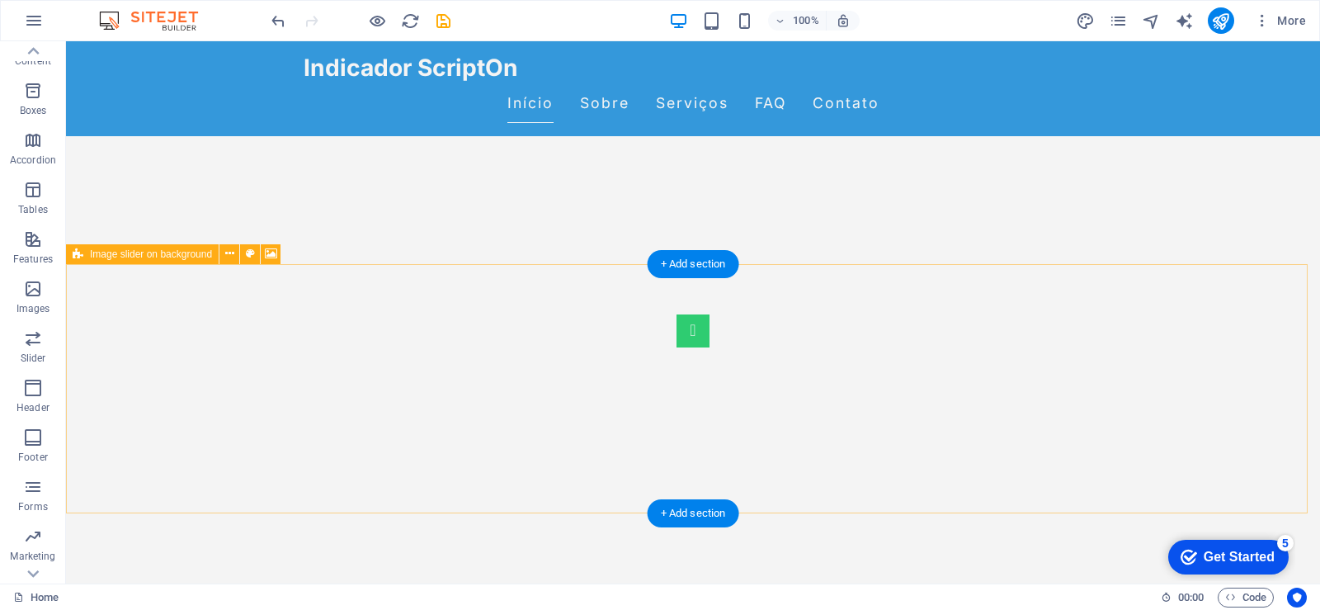
scroll to position [742, 0]
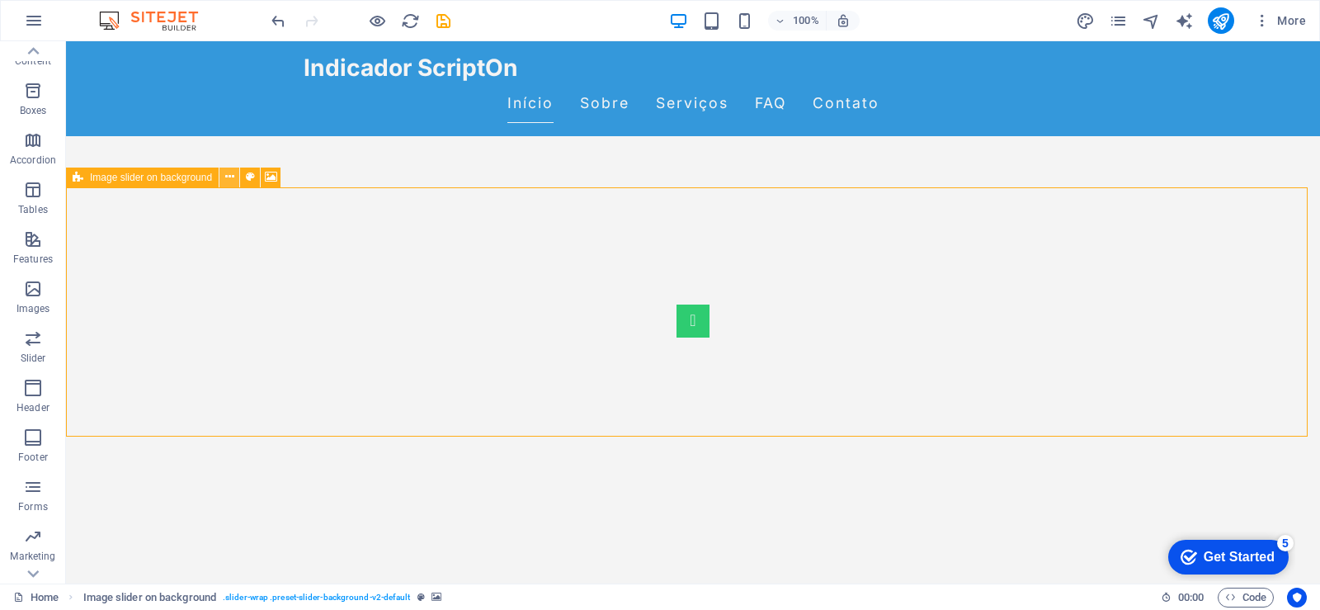
click at [231, 181] on icon at bounding box center [229, 176] width 9 height 17
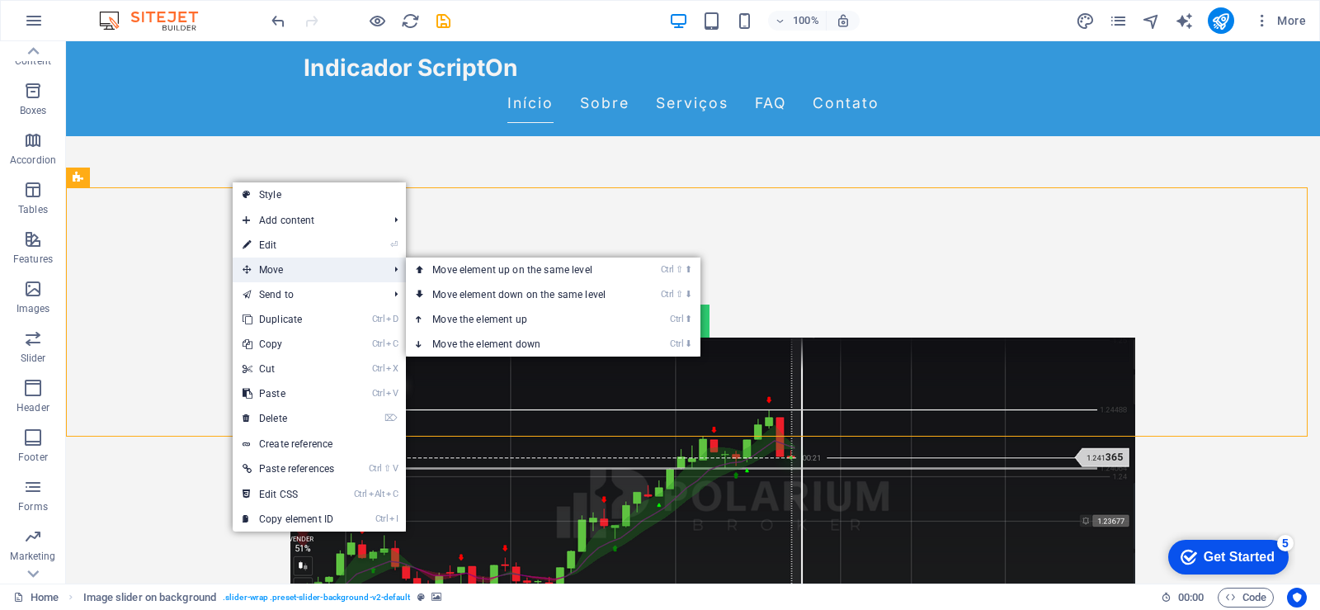
click at [304, 276] on span "Move" at bounding box center [307, 269] width 148 height 25
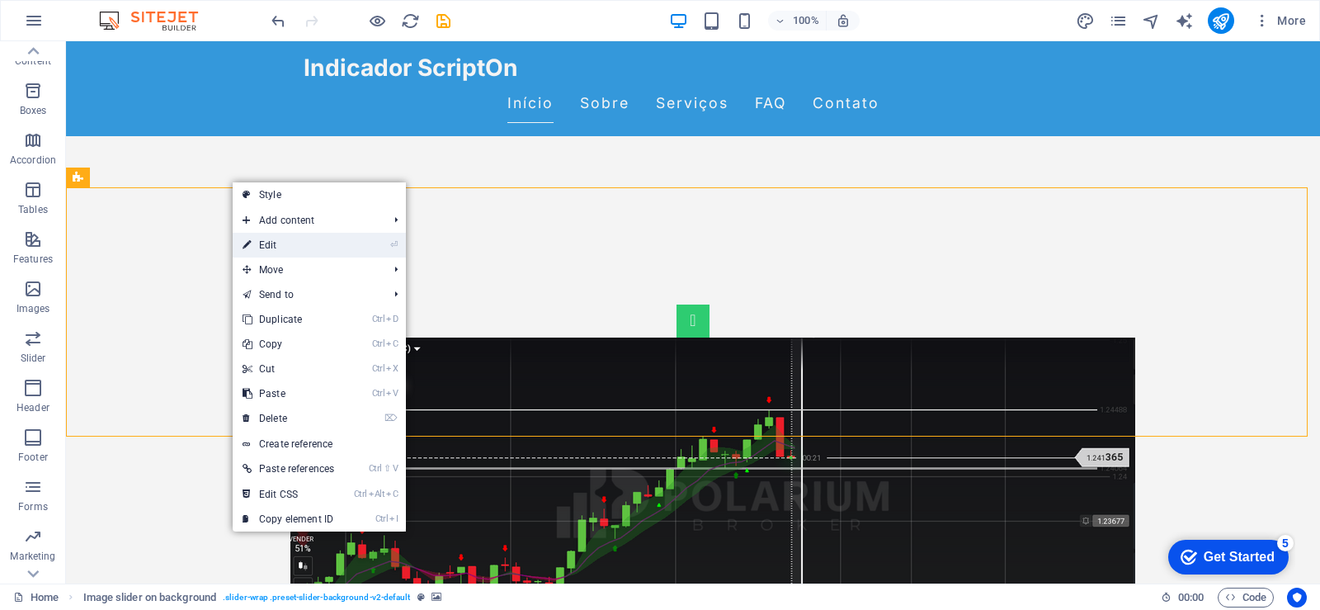
click at [318, 245] on link "⏎ Edit" at bounding box center [288, 245] width 111 height 25
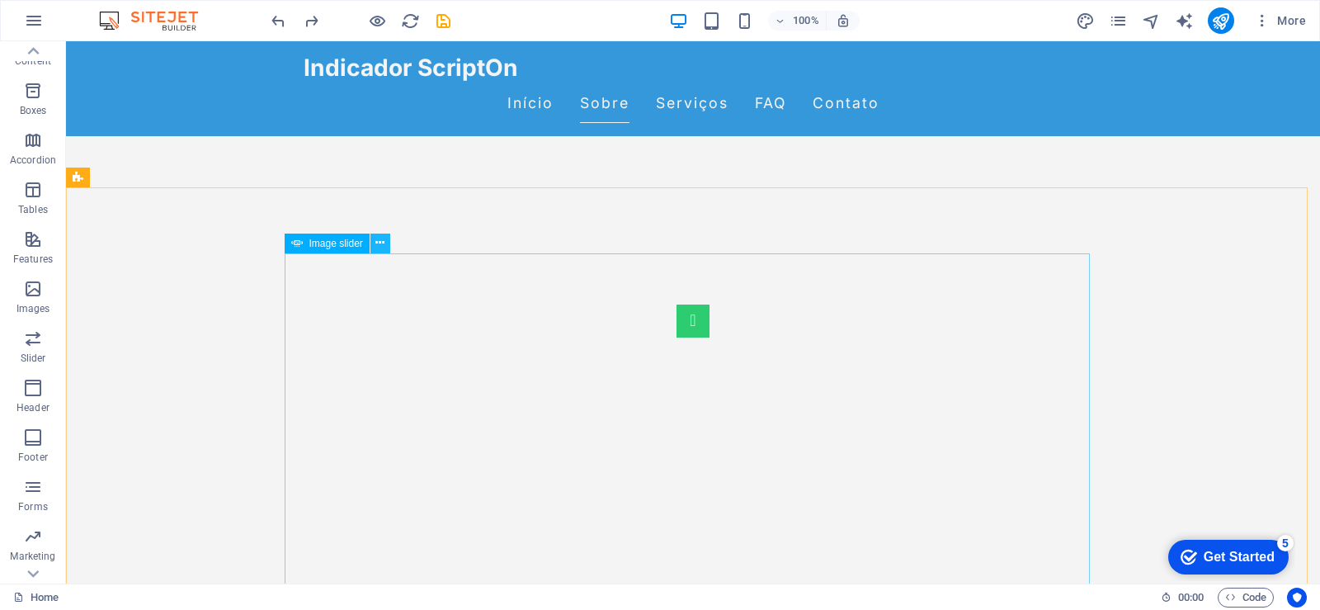
click at [384, 251] on icon at bounding box center [379, 242] width 9 height 17
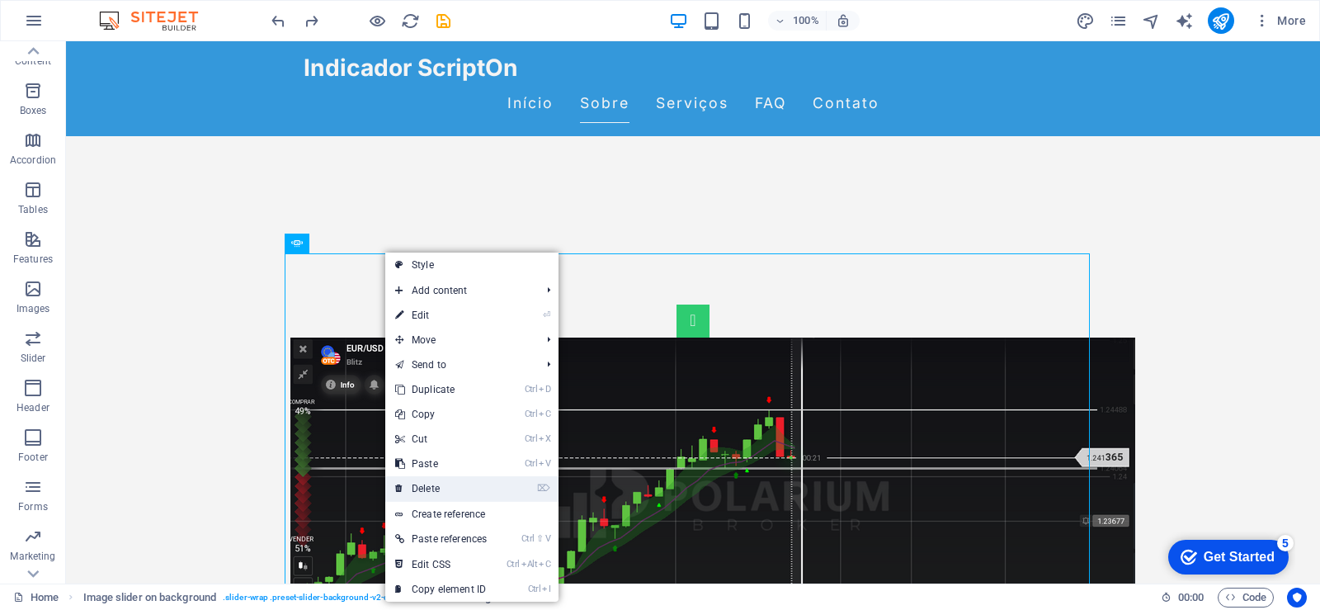
click at [466, 488] on link "⌦ Delete" at bounding box center [440, 488] width 111 height 25
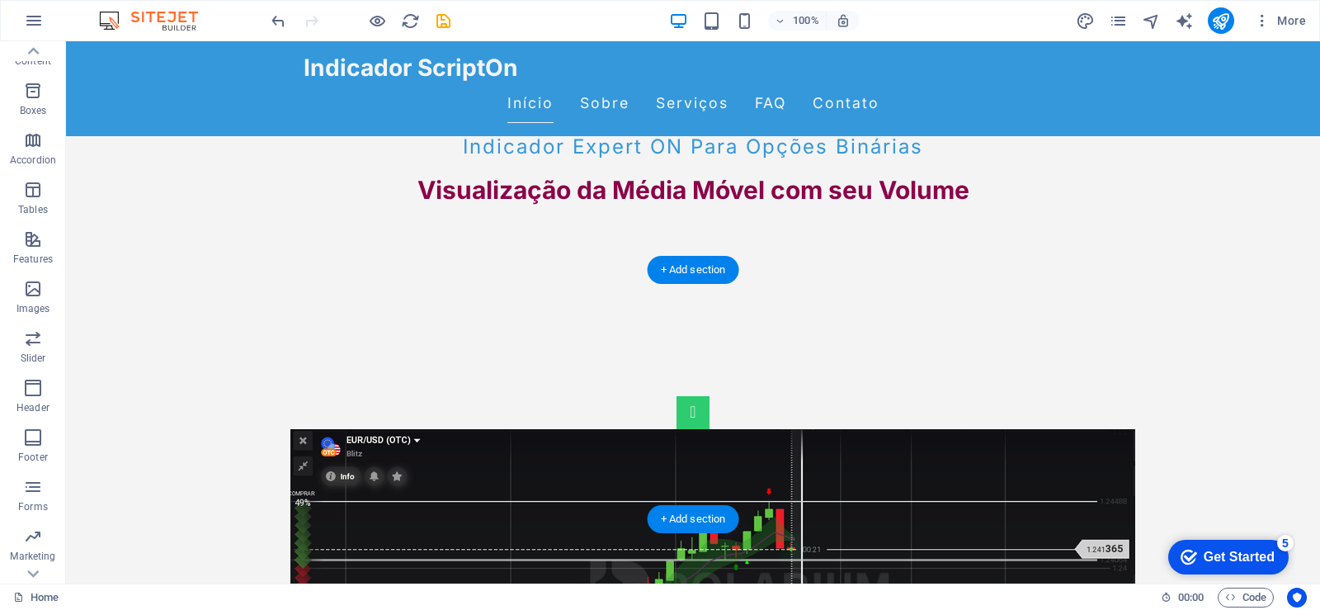
scroll to position [660, 0]
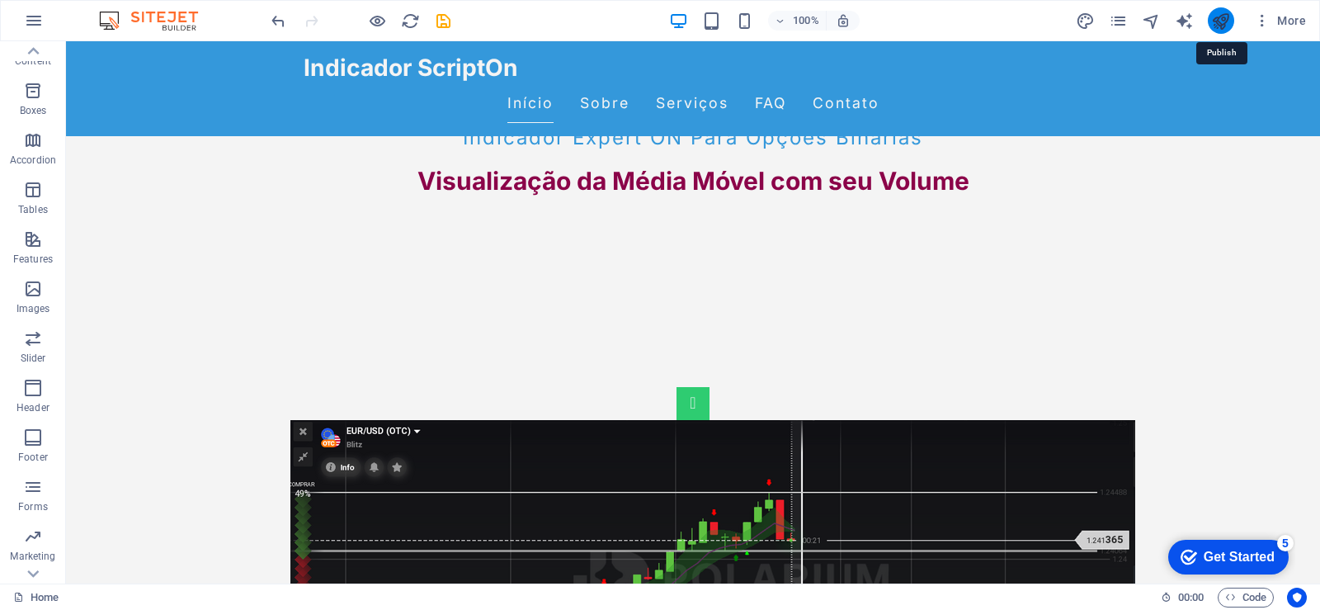
click at [1217, 26] on icon "publish" at bounding box center [1220, 21] width 19 height 19
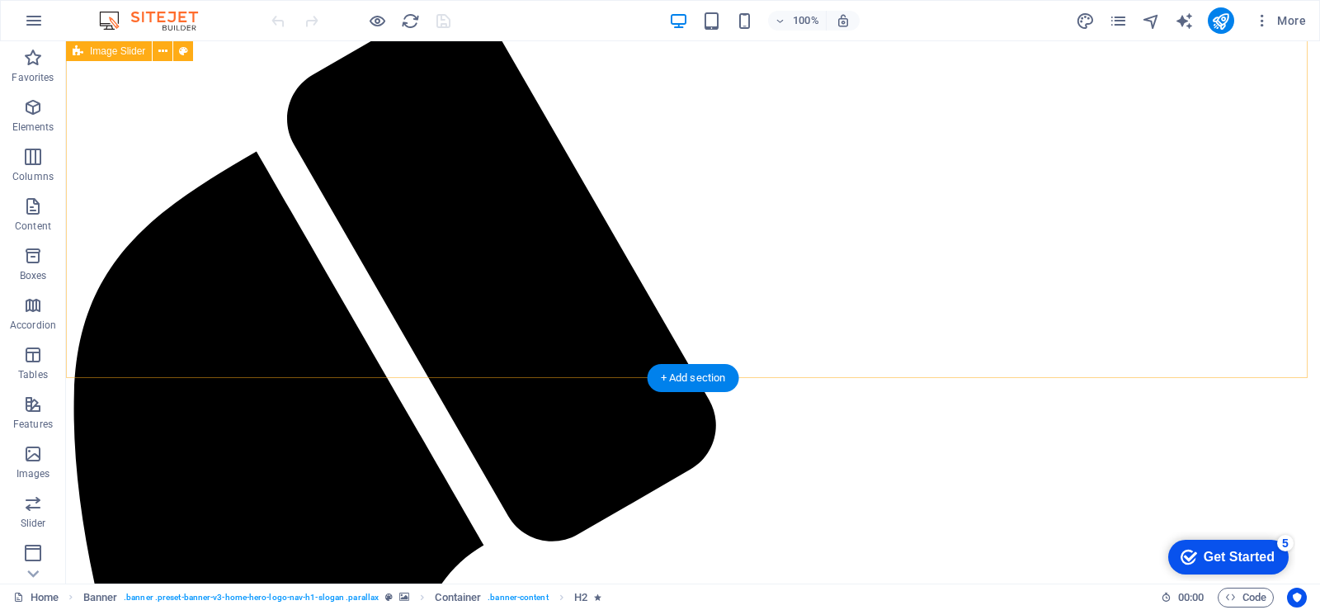
scroll to position [742, 0]
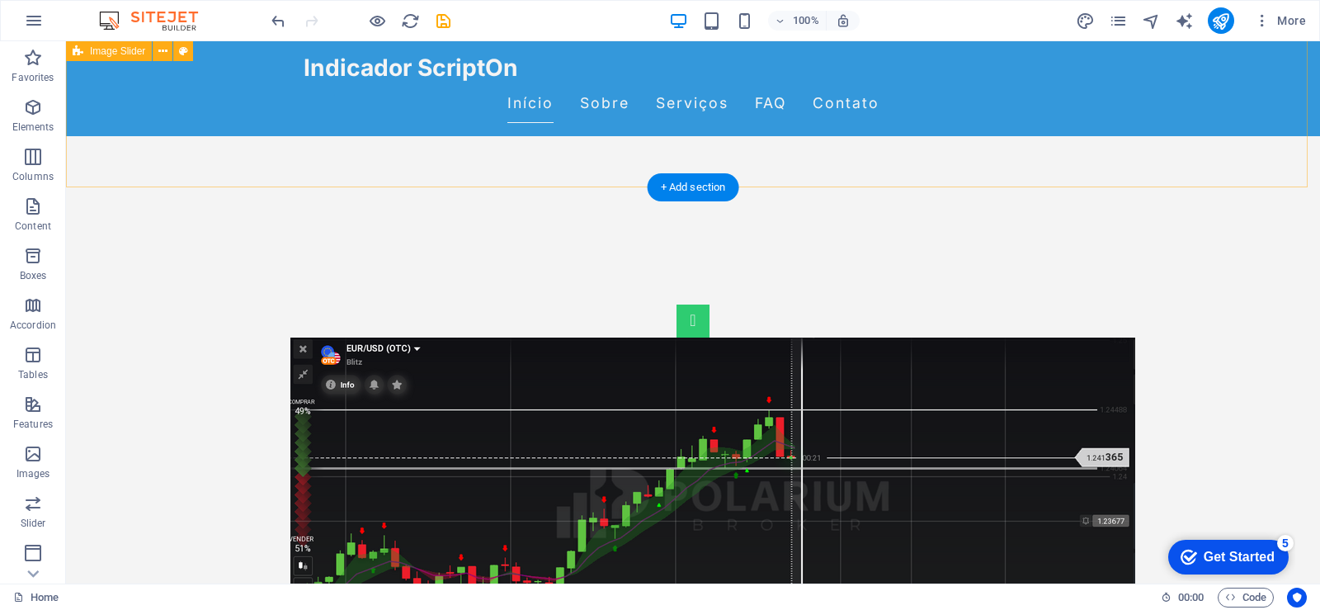
click at [953, 238] on div "1 2" at bounding box center [693, 469] width 1254 height 462
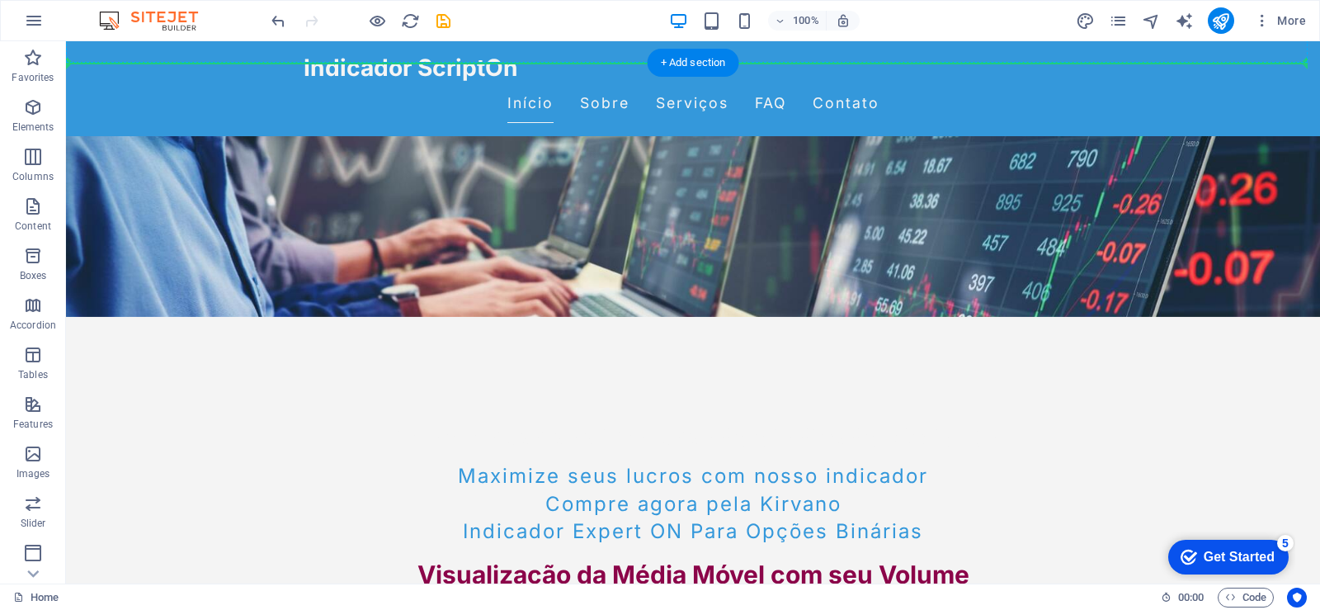
scroll to position [105, 0]
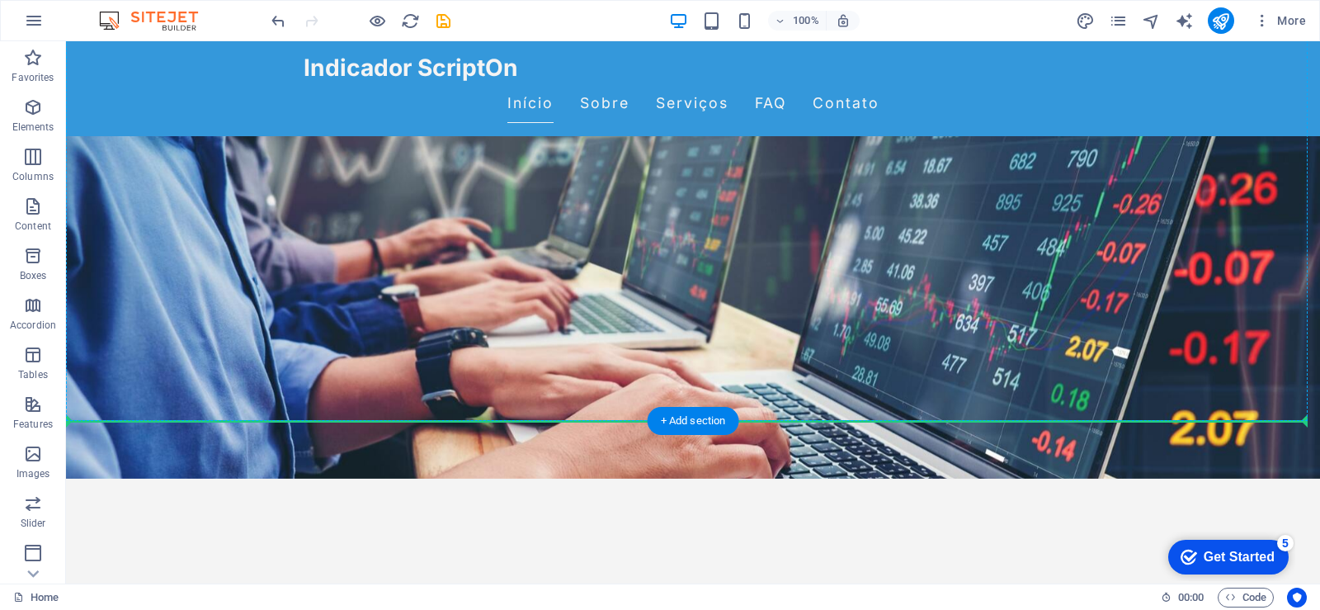
drag, startPoint x: 751, startPoint y: 261, endPoint x: 778, endPoint y: 49, distance: 214.5
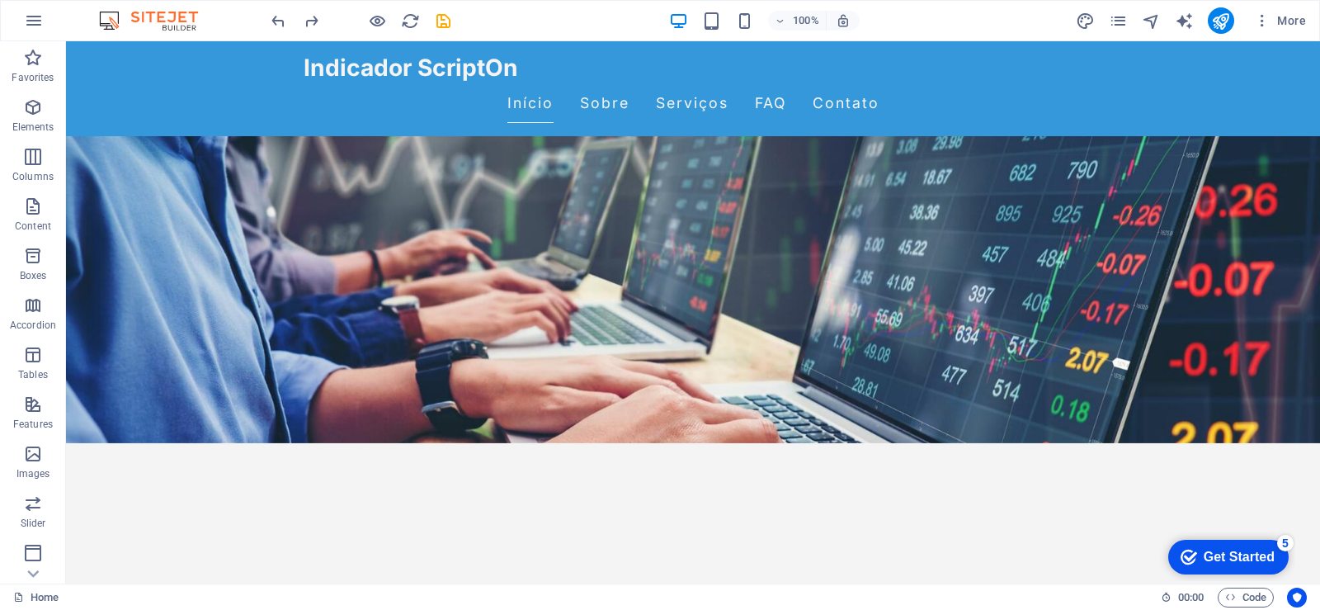
scroll to position [22, 0]
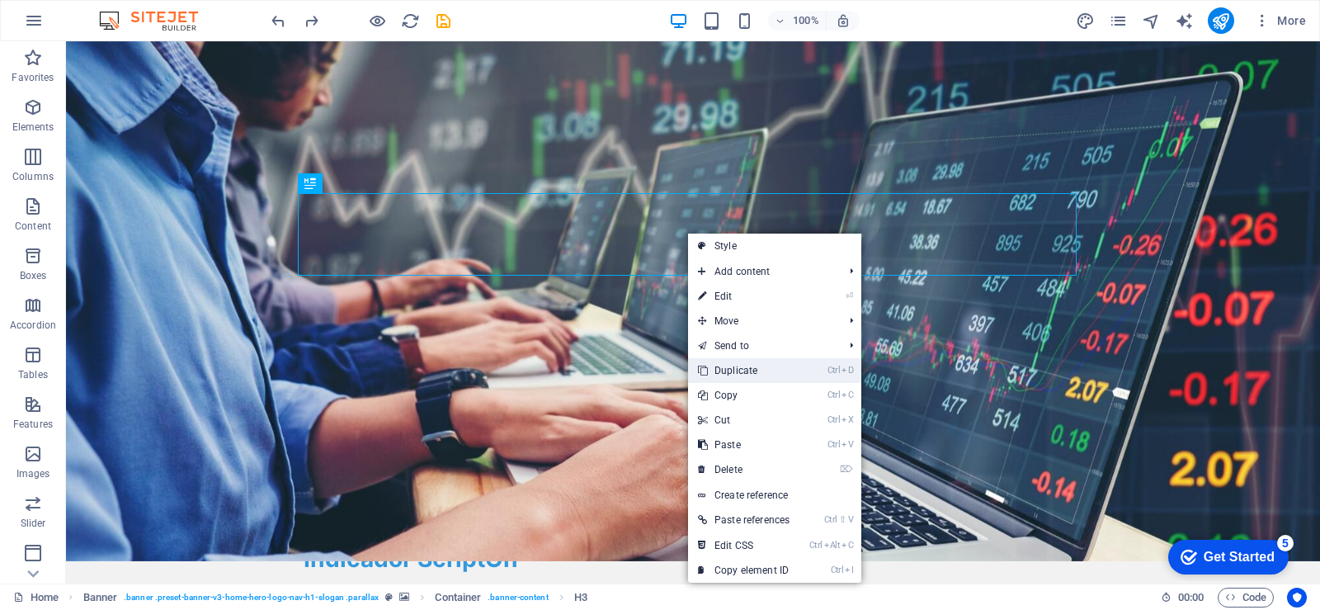
click at [747, 367] on link "Ctrl D Duplicate" at bounding box center [743, 370] width 111 height 25
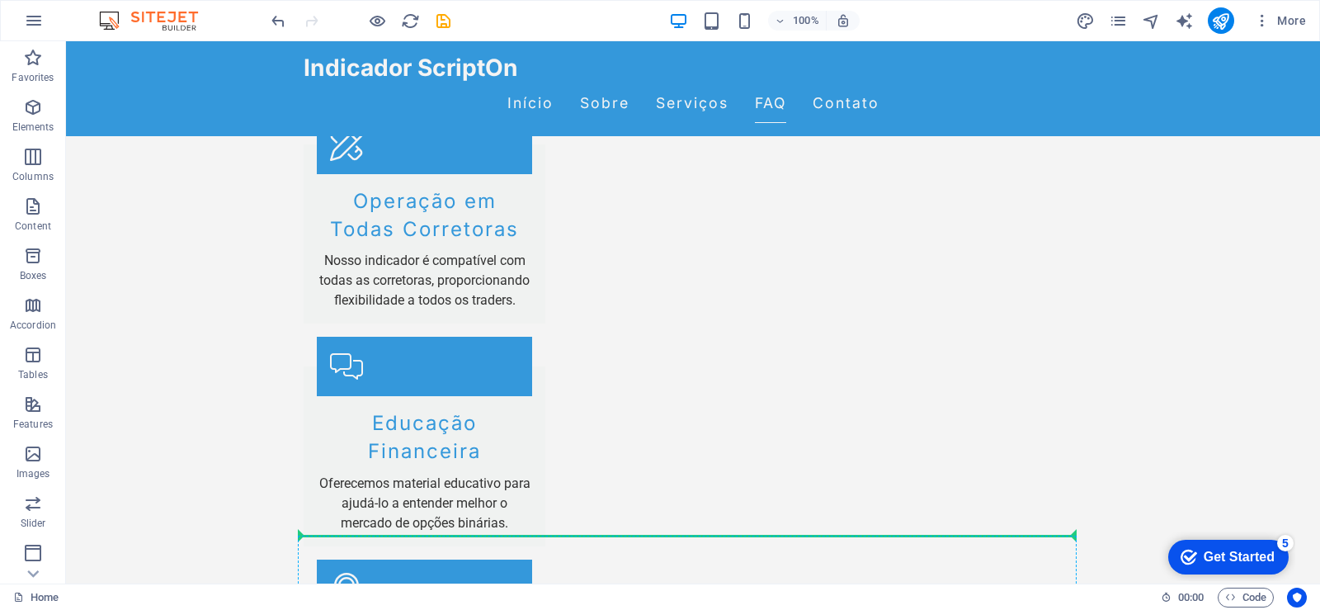
scroll to position [2553, 0]
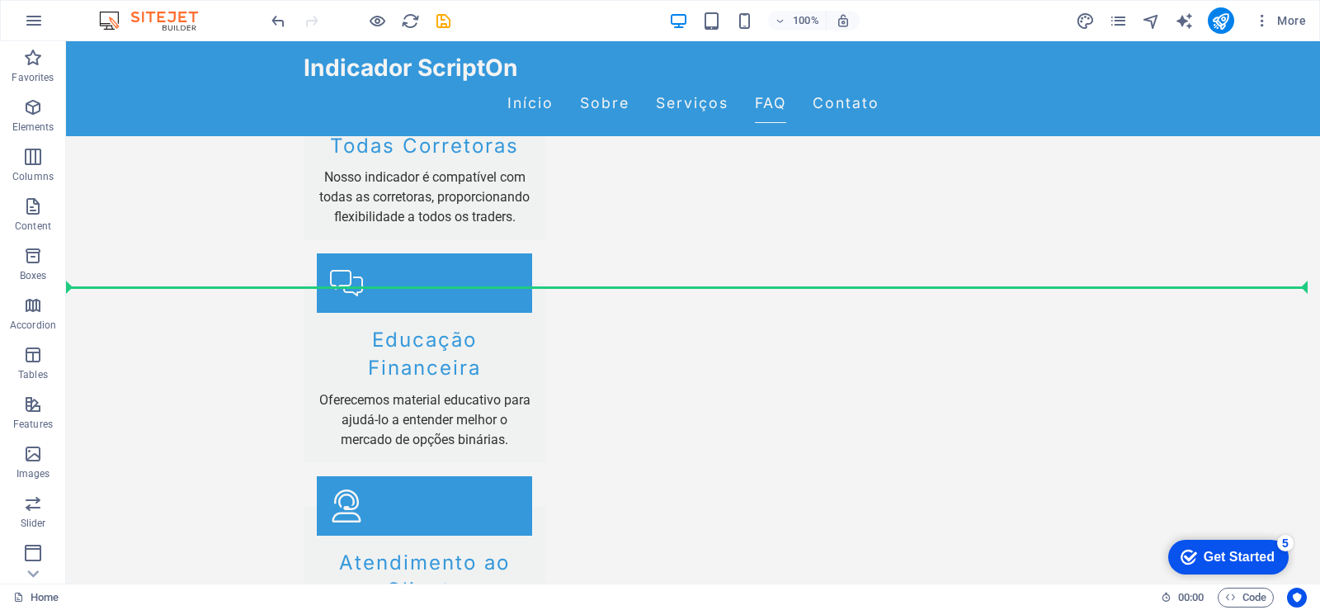
drag, startPoint x: 666, startPoint y: 312, endPoint x: 709, endPoint y: 334, distance: 48.3
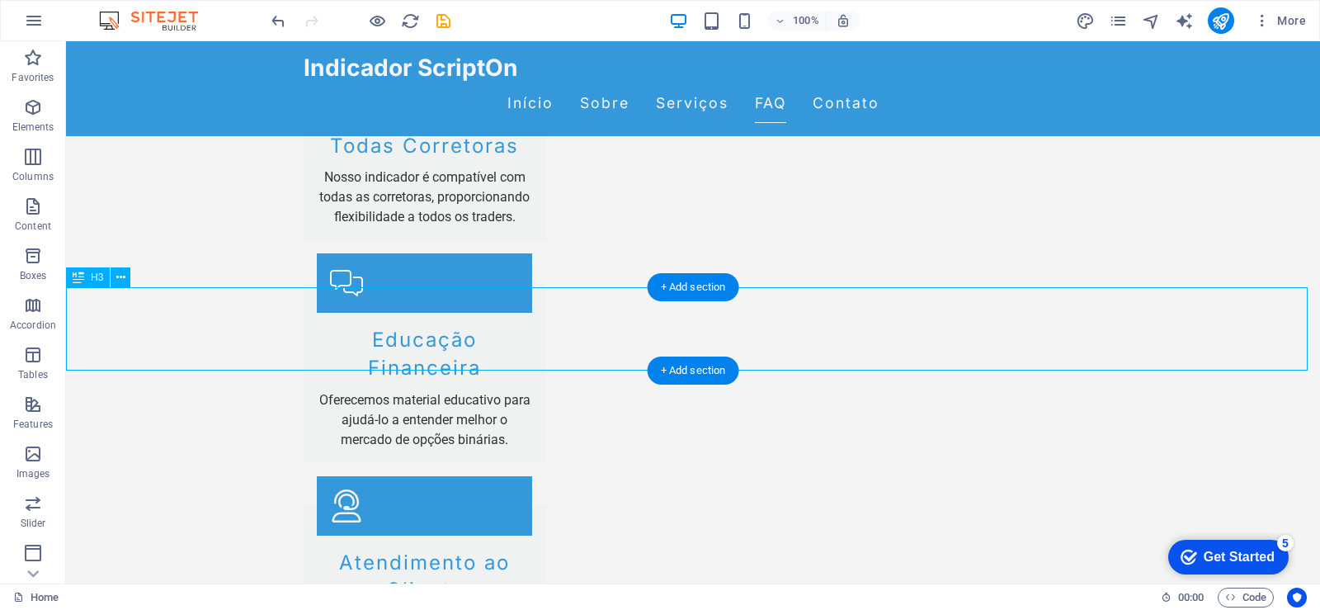
scroll to position [2470, 0]
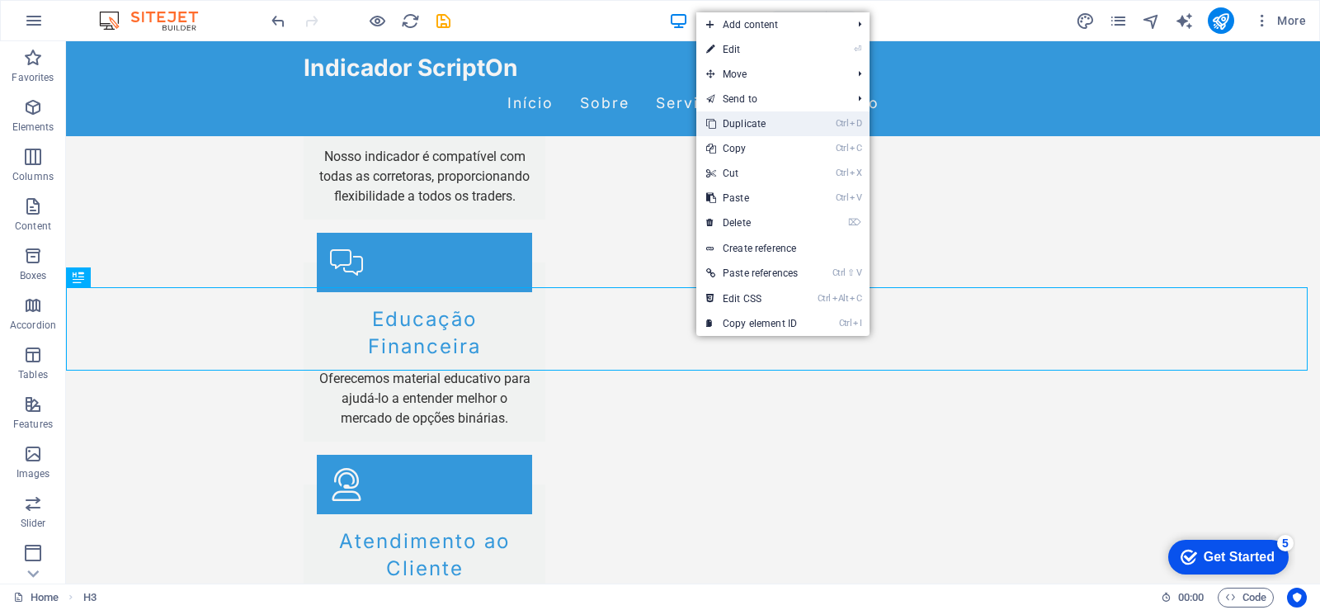
click at [790, 127] on link "Ctrl D Duplicate" at bounding box center [751, 123] width 111 height 25
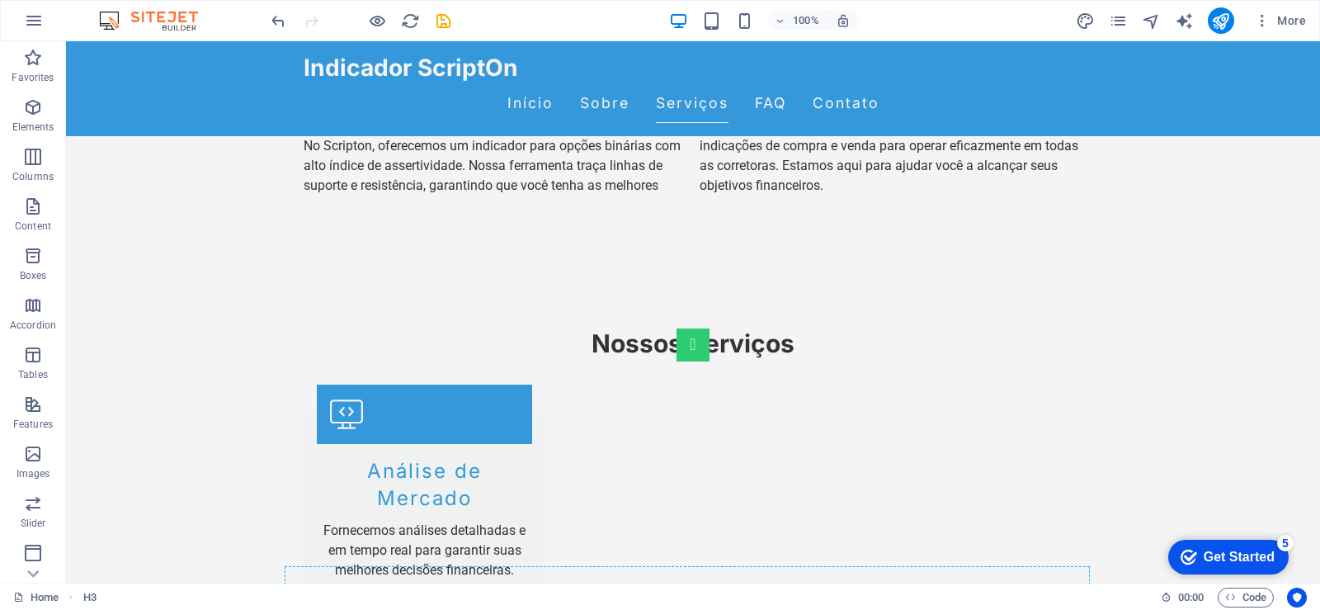
scroll to position [1408, 0]
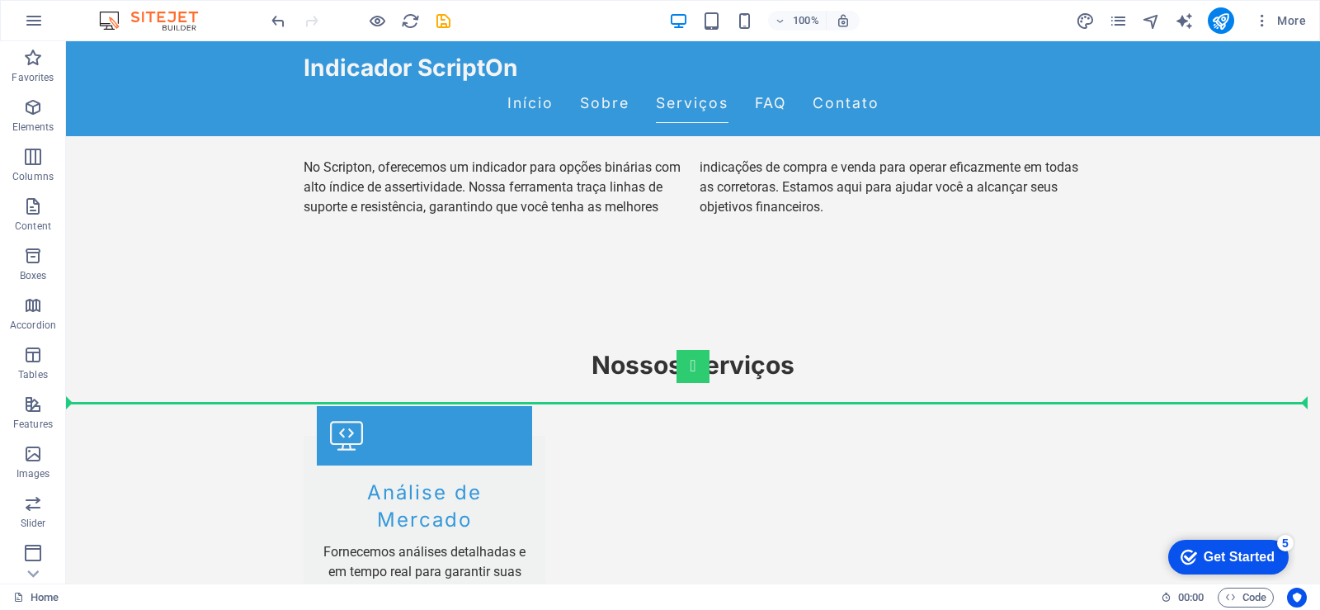
drag, startPoint x: 690, startPoint y: 331, endPoint x: 675, endPoint y: 395, distance: 66.2
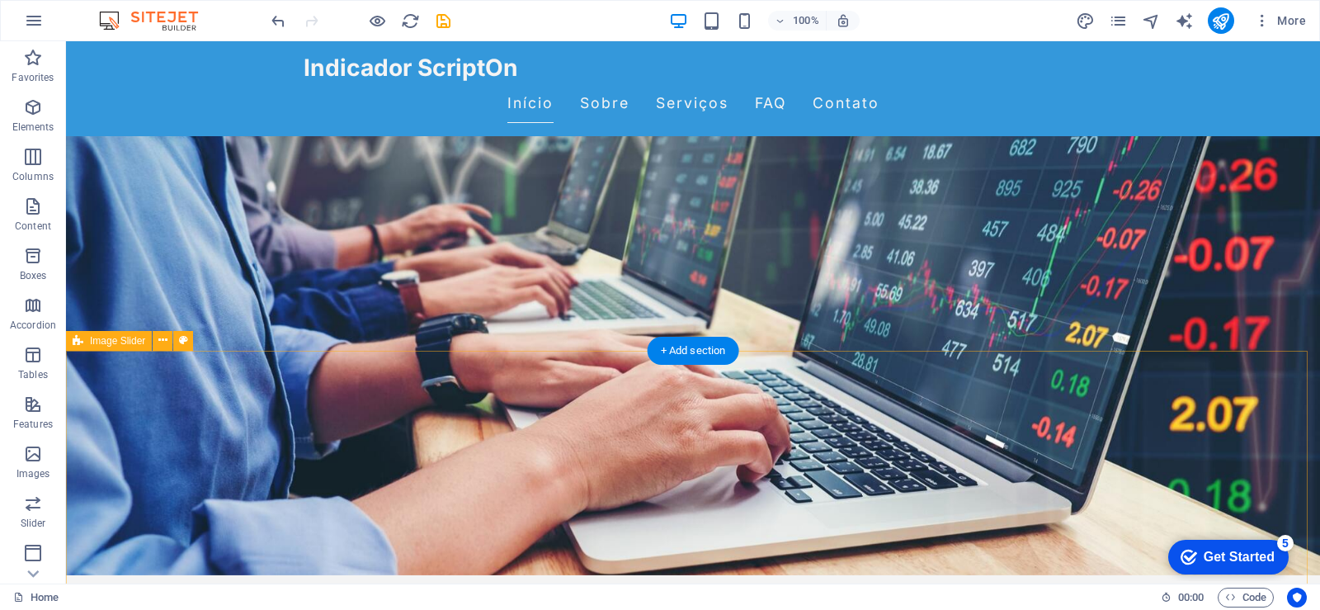
scroll to position [0, 0]
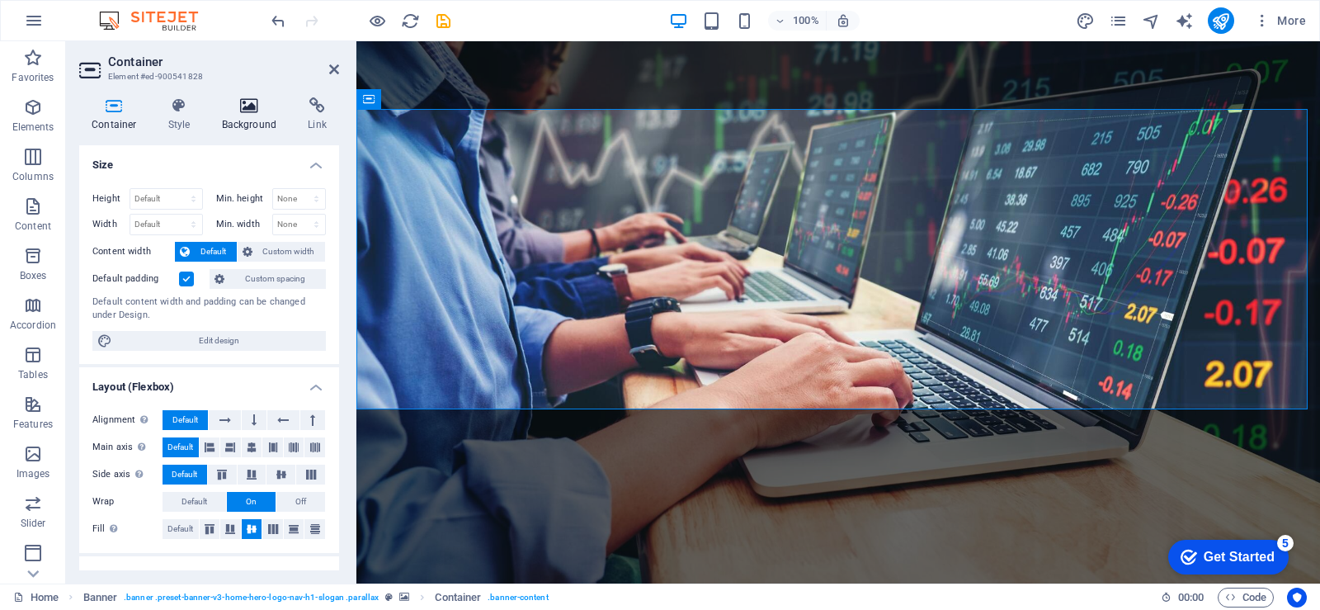
click at [242, 115] on h4 "Background" at bounding box center [253, 114] width 87 height 35
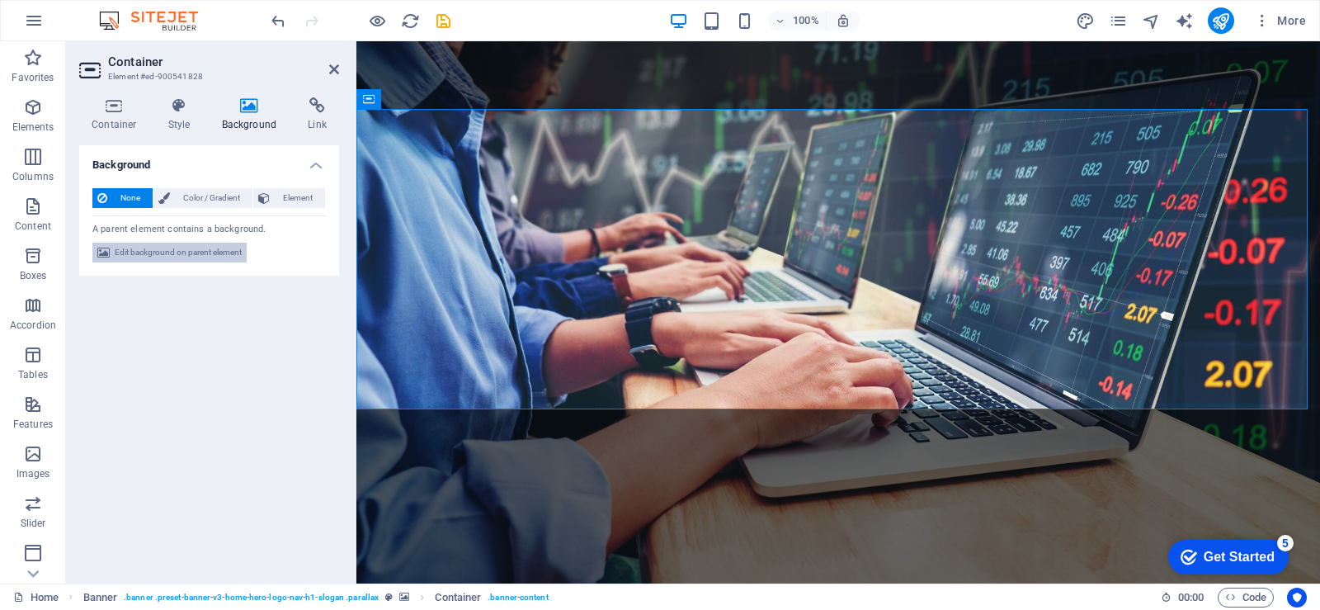
click at [159, 253] on span "Edit background on parent element" at bounding box center [178, 253] width 127 height 20
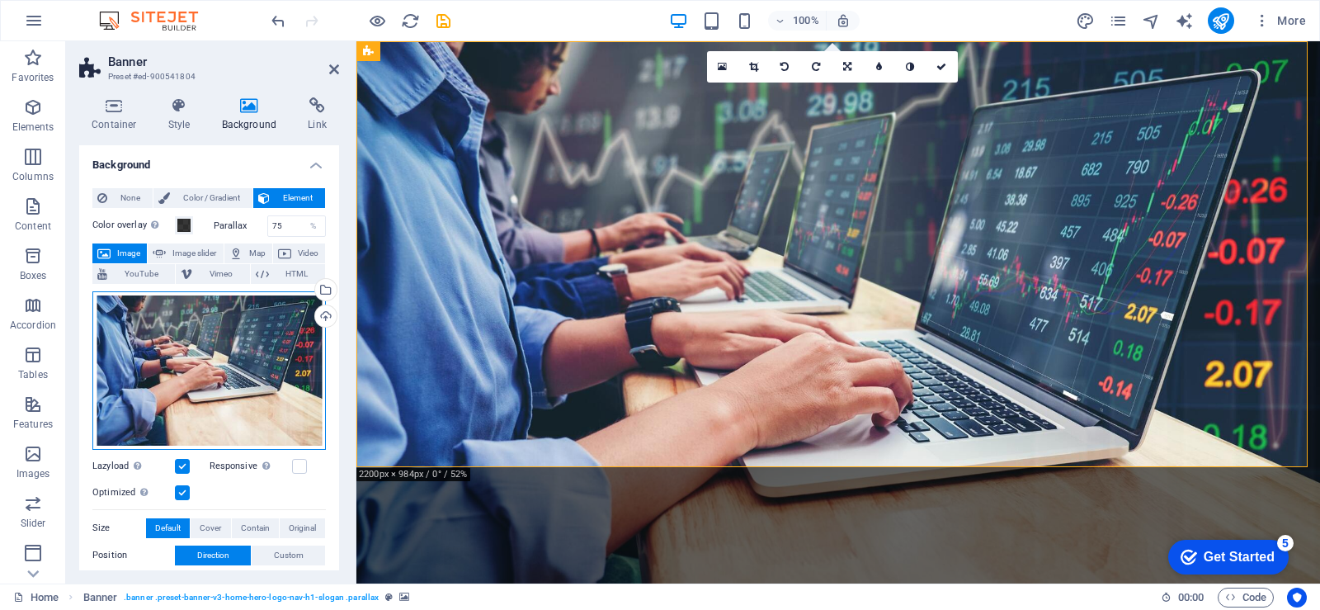
click at [197, 373] on div "Drag files here, click to choose files or select files from Files or our free s…" at bounding box center [208, 370] width 233 height 158
click at [197, 373] on body "scripton.com.br Home Favorites Elements Columns Content Boxes Accordion Tables …" at bounding box center [660, 305] width 1320 height 610
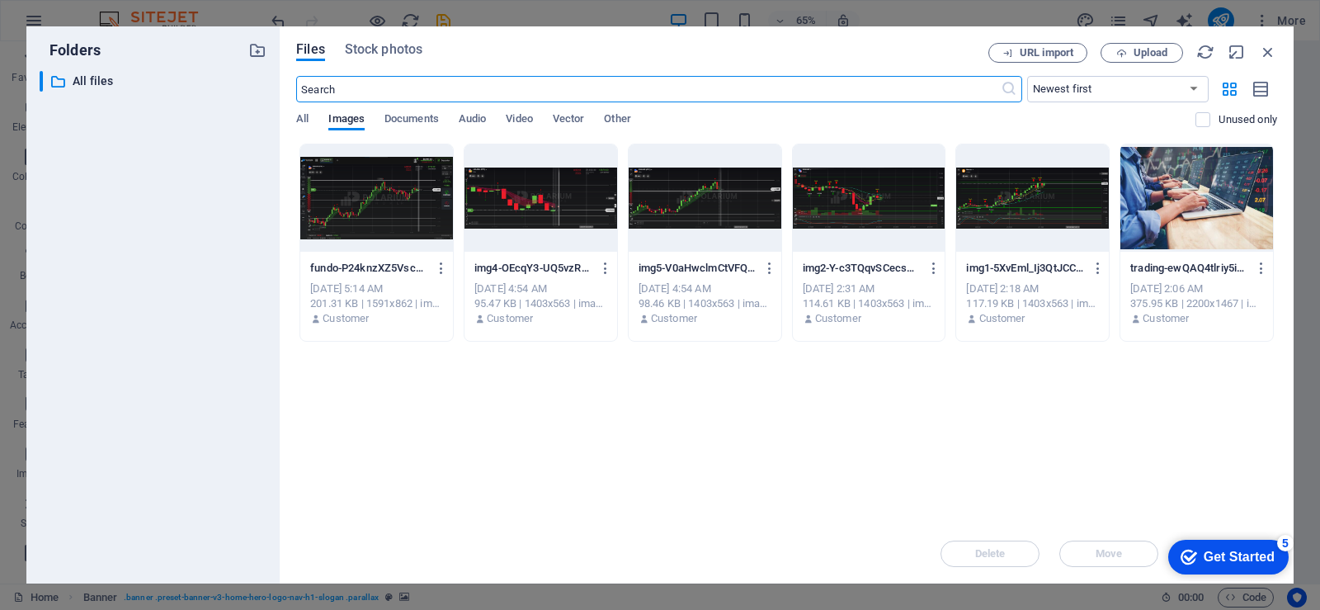
click at [392, 208] on div at bounding box center [376, 197] width 153 height 107
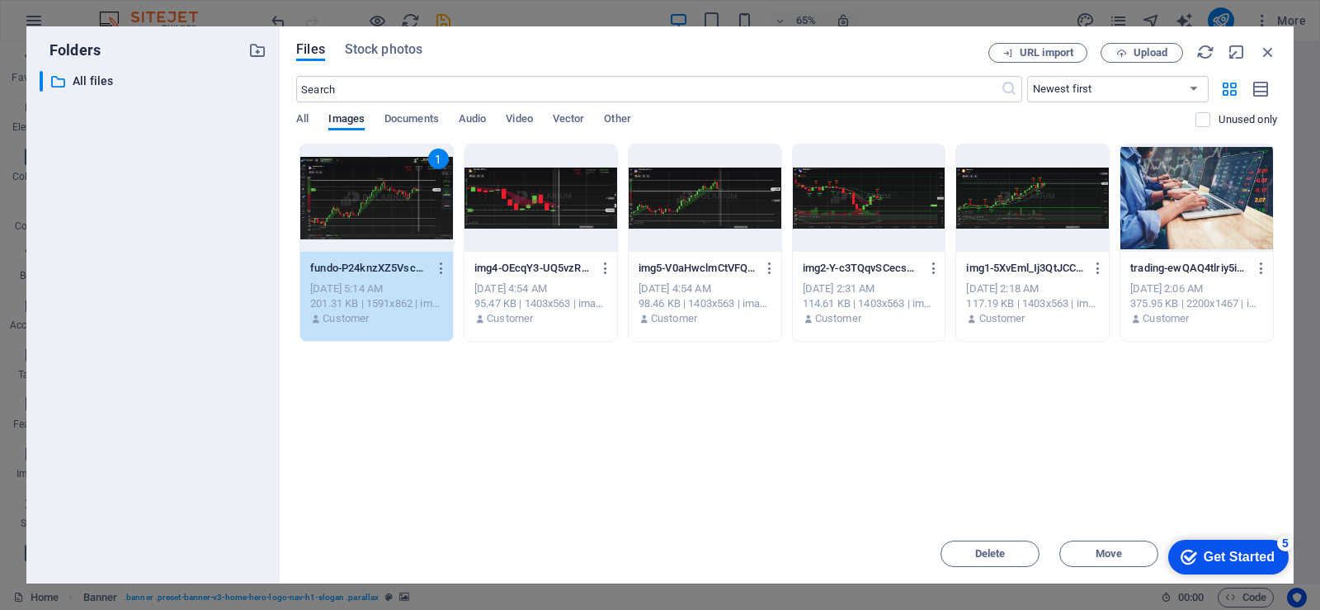
click at [384, 208] on div "1" at bounding box center [376, 197] width 153 height 107
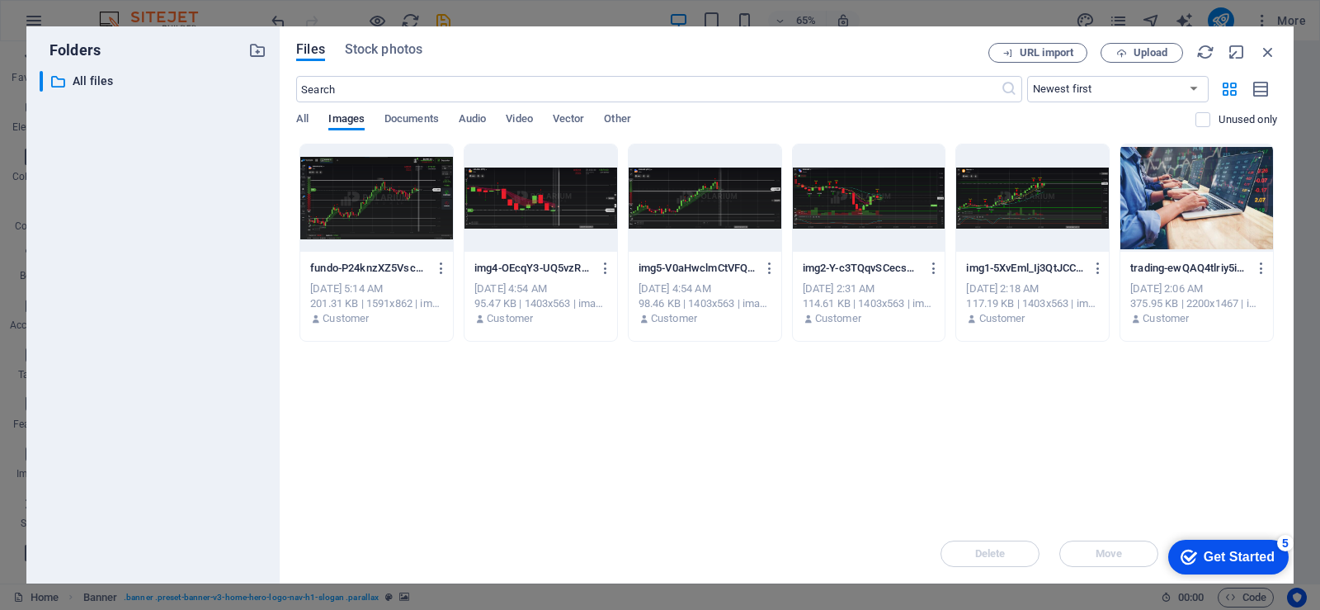
click at [384, 208] on div at bounding box center [376, 197] width 153 height 107
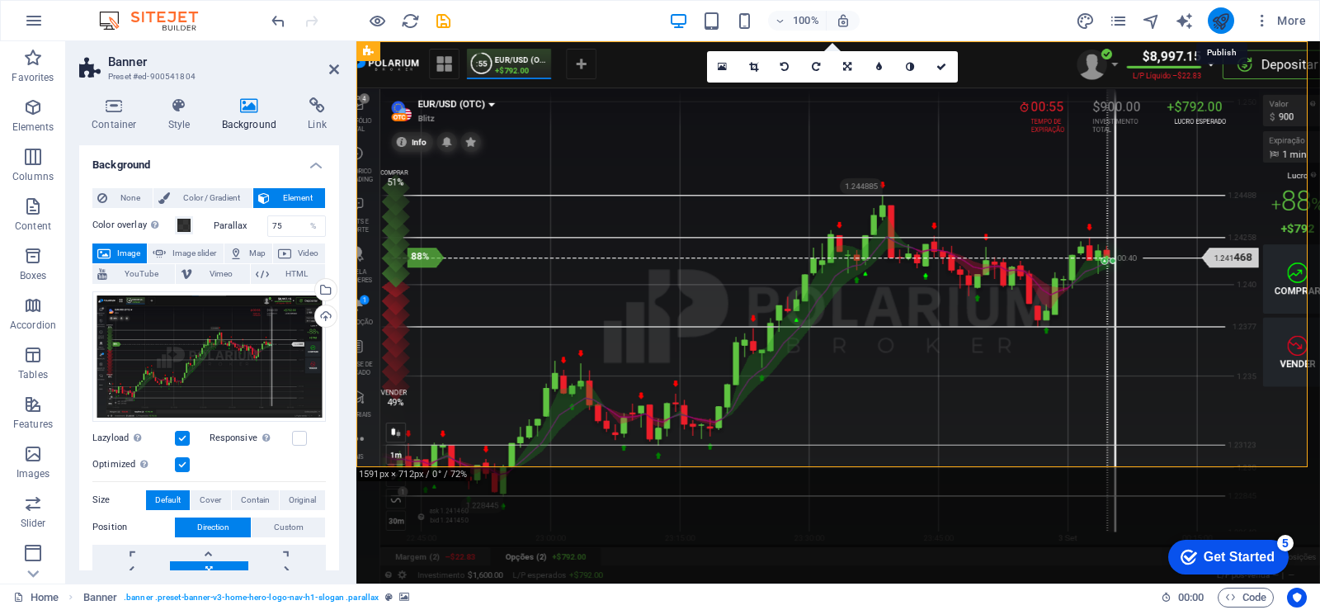
click at [1220, 24] on icon "publish" at bounding box center [1220, 21] width 19 height 19
